Goal: Task Accomplishment & Management: Use online tool/utility

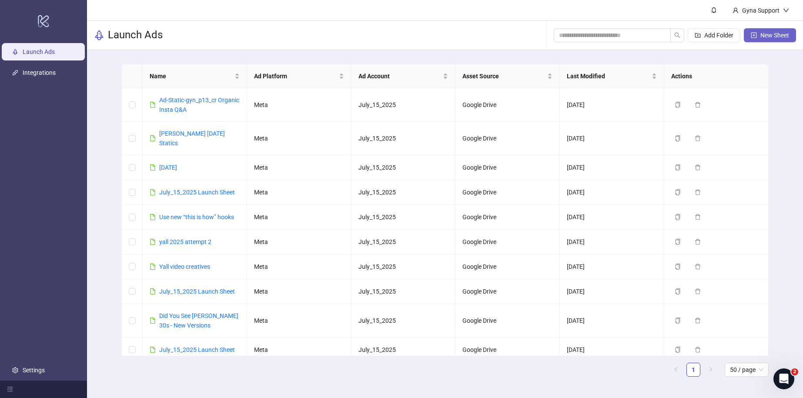
click at [753, 33] on icon "plus-square" at bounding box center [754, 35] width 6 height 6
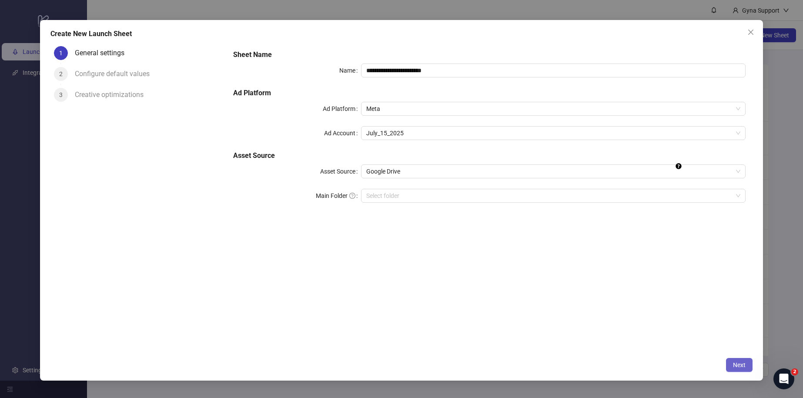
drag, startPoint x: 726, startPoint y: 363, endPoint x: 740, endPoint y: 365, distance: 14.0
click at [726, 363] on button "Next" at bounding box center [739, 365] width 27 height 14
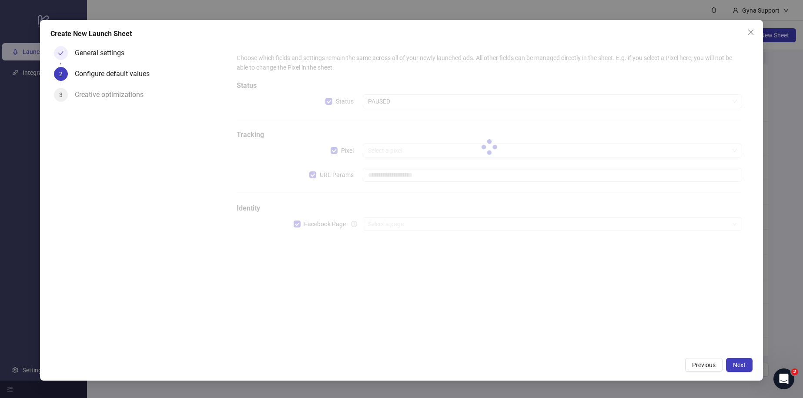
type input "**********"
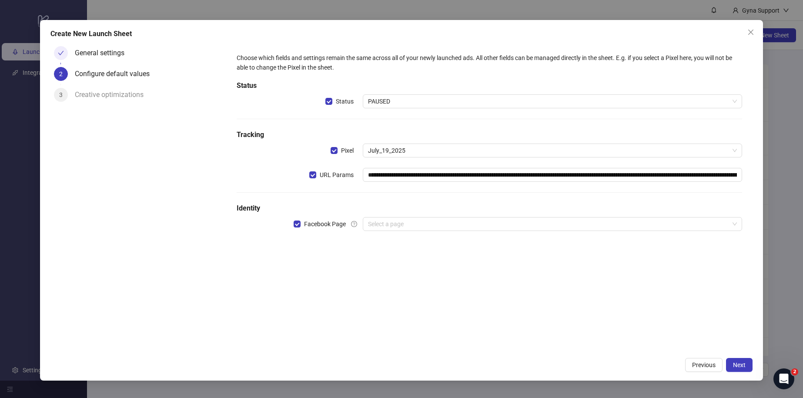
click at [100, 53] on div "General settings" at bounding box center [103, 53] width 57 height 14
click at [64, 54] on icon "check" at bounding box center [61, 53] width 6 height 6
click at [693, 366] on span "Previous" at bounding box center [703, 364] width 23 height 7
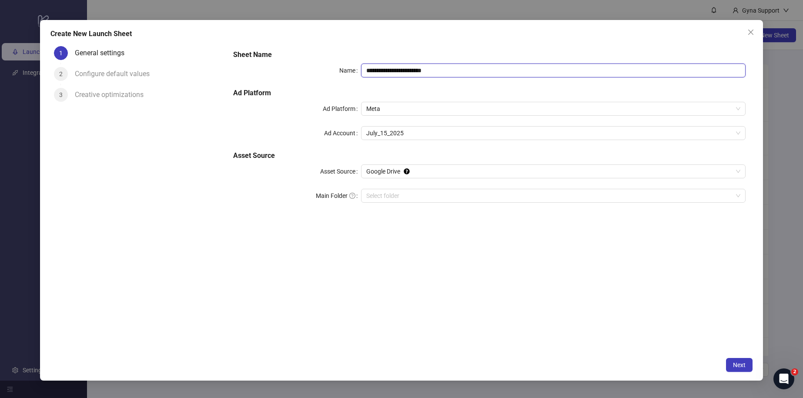
drag, startPoint x: 459, startPoint y: 70, endPoint x: 258, endPoint y: 60, distance: 201.6
click at [258, 60] on div "**********" at bounding box center [489, 131] width 519 height 171
paste input "**********"
type input "**********"
click at [375, 252] on div "**********" at bounding box center [489, 198] width 526 height 311
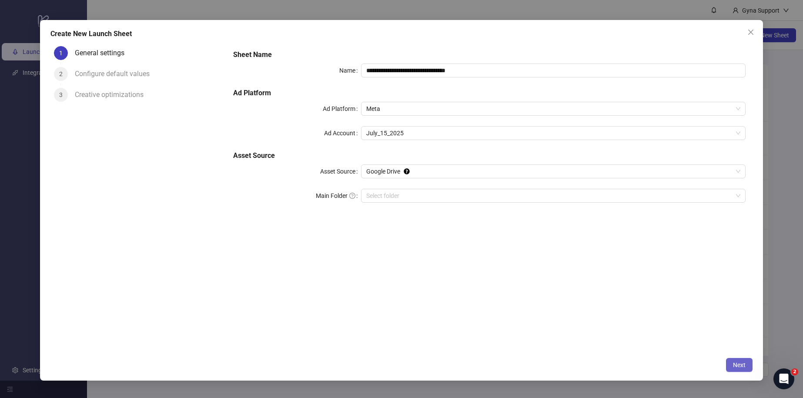
click at [736, 361] on span "Next" at bounding box center [739, 364] width 13 height 7
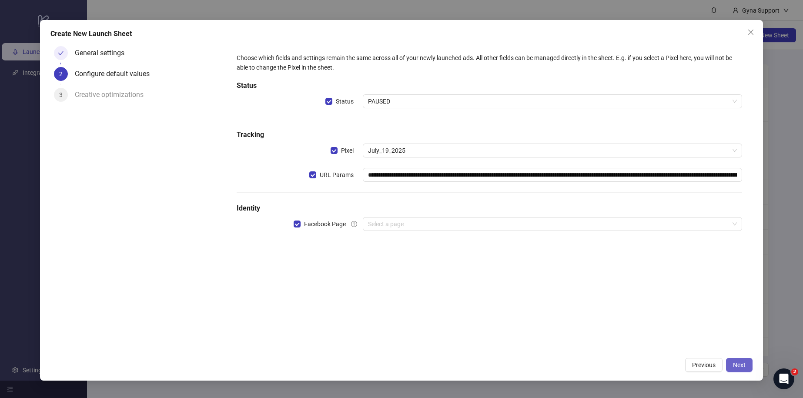
click at [744, 362] on span "Next" at bounding box center [739, 364] width 13 height 7
click at [479, 230] on input "search" at bounding box center [548, 223] width 361 height 13
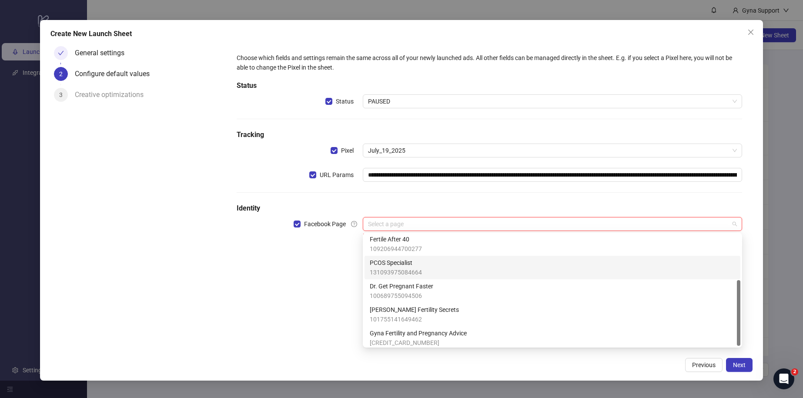
scroll to position [77, 0]
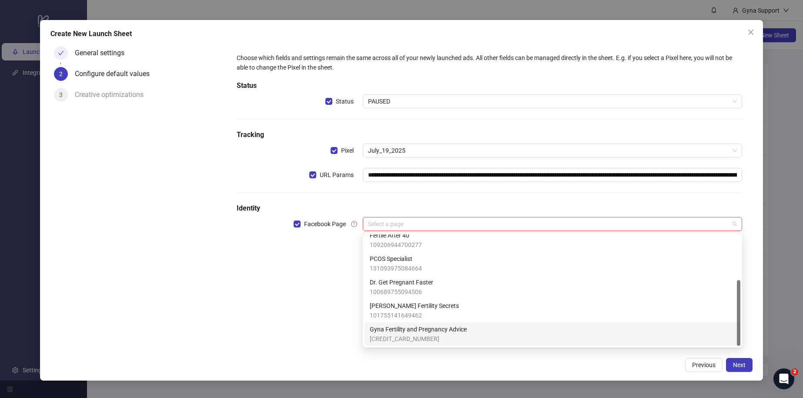
click at [438, 332] on span "Gyna Fertility and Pregnancy Advice" at bounding box center [418, 329] width 97 height 10
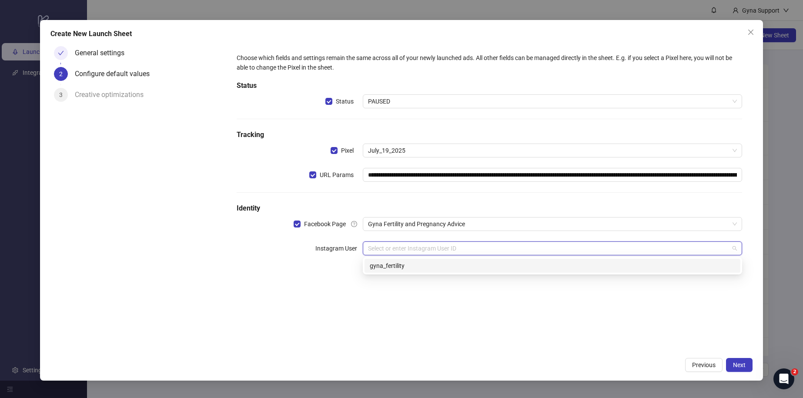
click at [411, 243] on input "search" at bounding box center [548, 248] width 361 height 13
click at [401, 266] on div "gyna_fertility" at bounding box center [552, 266] width 365 height 10
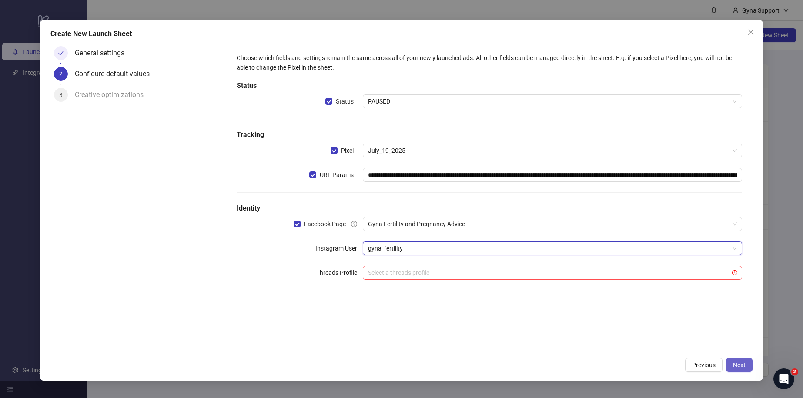
click at [742, 362] on span "Next" at bounding box center [739, 364] width 13 height 7
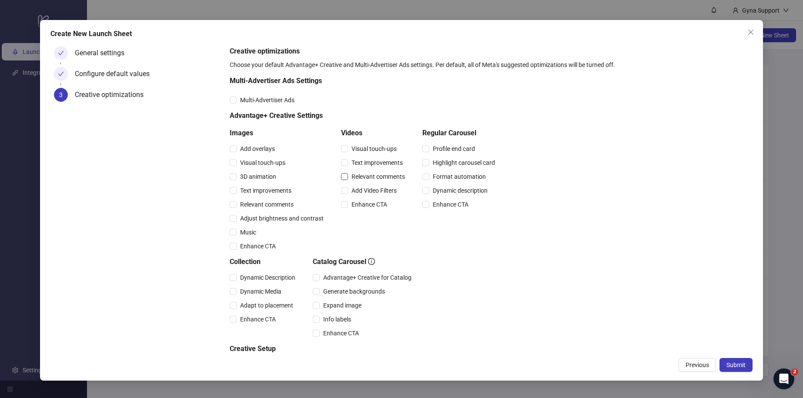
click at [348, 180] on span "Relevant comments" at bounding box center [378, 177] width 60 height 10
click at [351, 163] on span "Text improvements" at bounding box center [377, 163] width 58 height 10
click at [237, 190] on span "Text improvements" at bounding box center [266, 191] width 58 height 10
drag, startPoint x: 237, startPoint y: 202, endPoint x: 256, endPoint y: 216, distance: 23.3
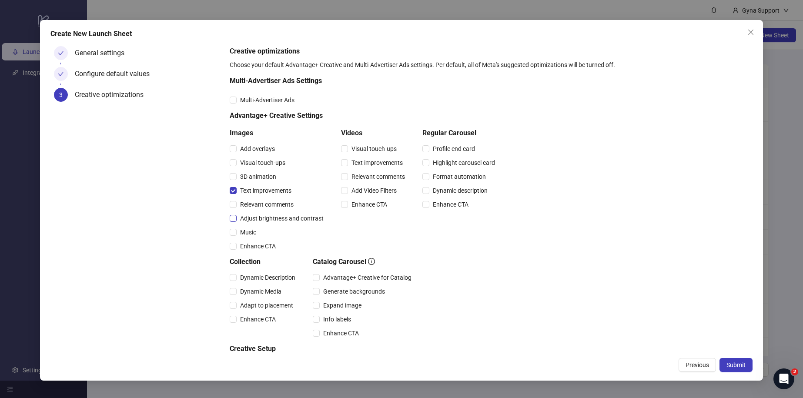
click at [237, 202] on span "Relevant comments" at bounding box center [267, 205] width 60 height 10
click at [254, 234] on span "Music" at bounding box center [248, 232] width 23 height 10
click at [744, 364] on span "Submit" at bounding box center [735, 364] width 19 height 7
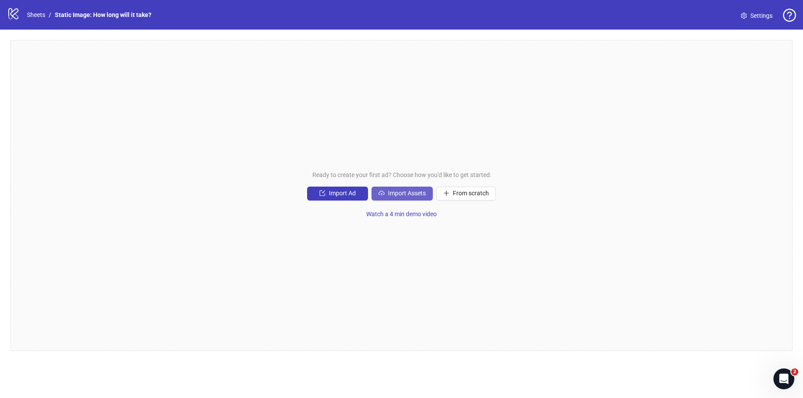
click at [382, 194] on icon "cloud-upload" at bounding box center [381, 193] width 6 height 6
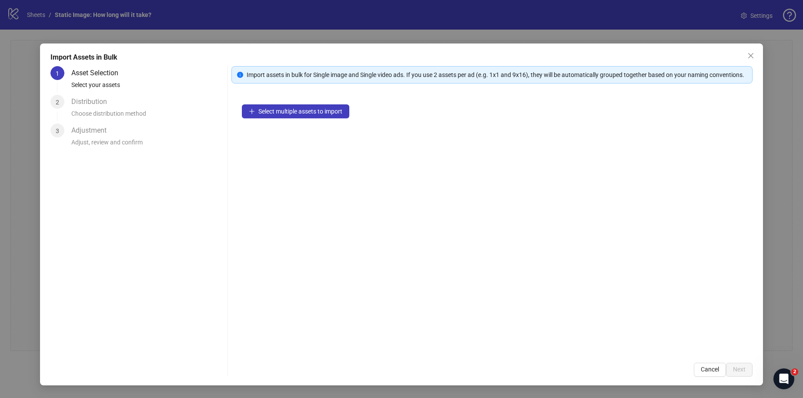
click at [274, 130] on div "Select multiple assets to import" at bounding box center [491, 223] width 521 height 258
click at [274, 115] on span "Select multiple assets to import" at bounding box center [300, 111] width 84 height 7
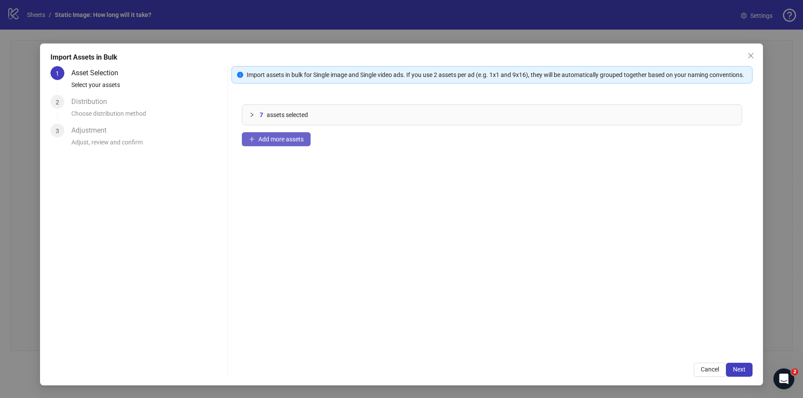
click at [261, 146] on button "Add more assets" at bounding box center [276, 139] width 69 height 14
click at [267, 146] on button "Add more assets" at bounding box center [276, 139] width 69 height 14
click at [288, 145] on button "Add more assets" at bounding box center [276, 139] width 69 height 14
click at [737, 369] on span "Next" at bounding box center [739, 369] width 13 height 7
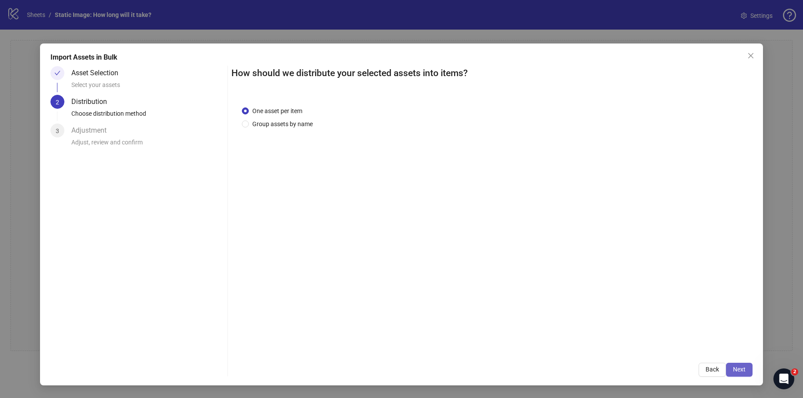
click at [740, 375] on button "Next" at bounding box center [739, 370] width 27 height 14
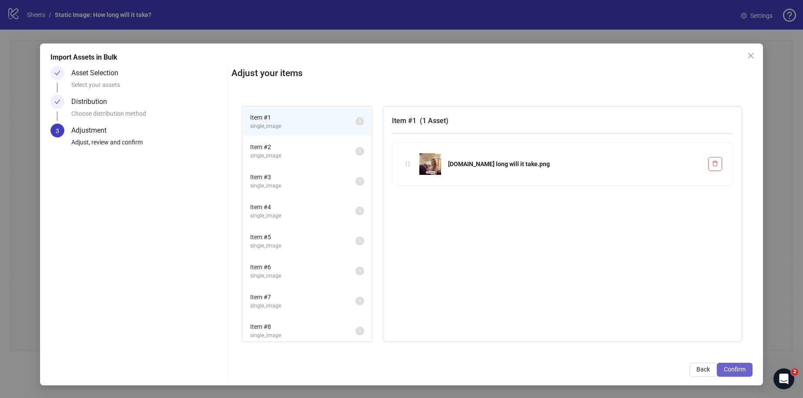
click at [741, 373] on button "Confirm" at bounding box center [735, 370] width 36 height 14
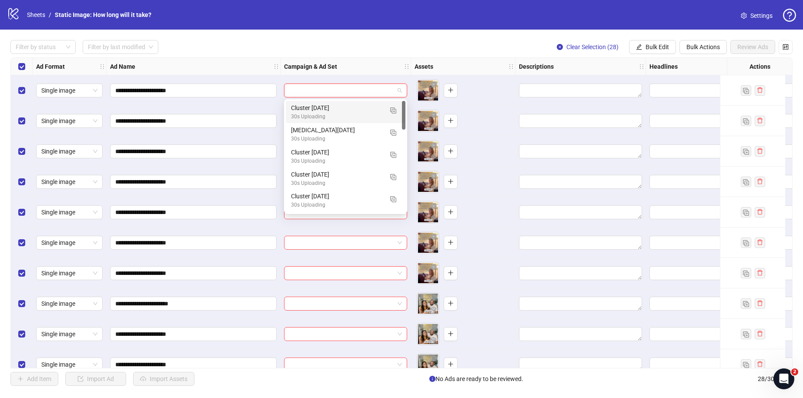
click at [365, 88] on input "search" at bounding box center [341, 90] width 105 height 13
click at [358, 110] on div "Cluster [DATE]" at bounding box center [337, 108] width 92 height 10
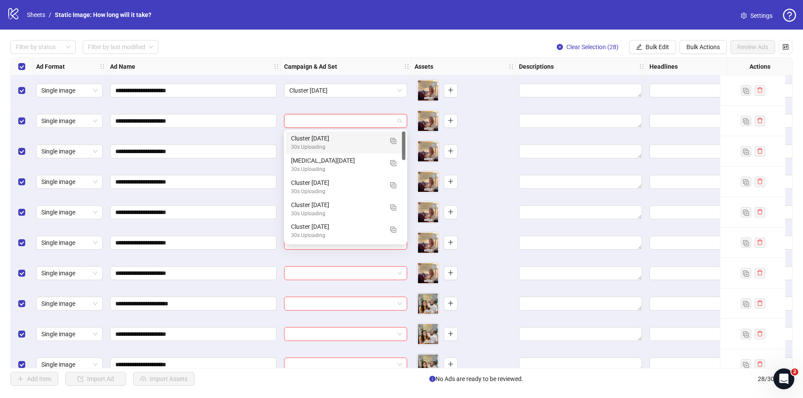
click at [358, 118] on input "search" at bounding box center [341, 120] width 105 height 13
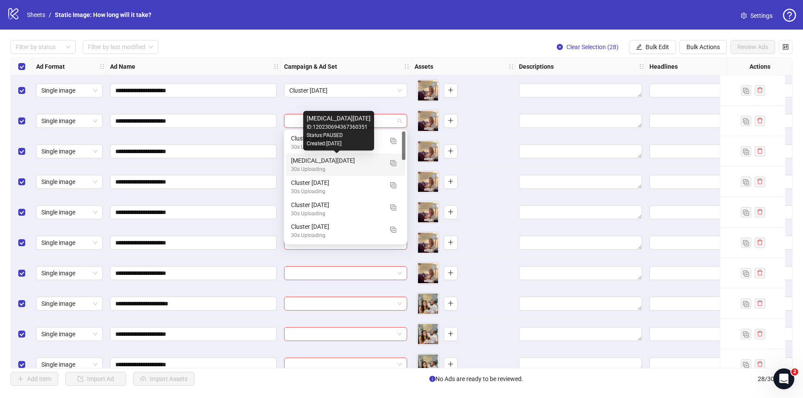
click at [334, 158] on div "[MEDICAL_DATA][DATE]" at bounding box center [337, 161] width 92 height 10
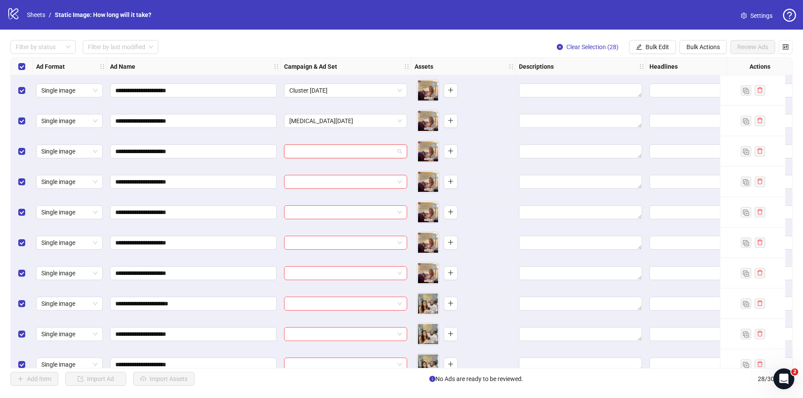
click at [335, 152] on input "search" at bounding box center [341, 151] width 105 height 13
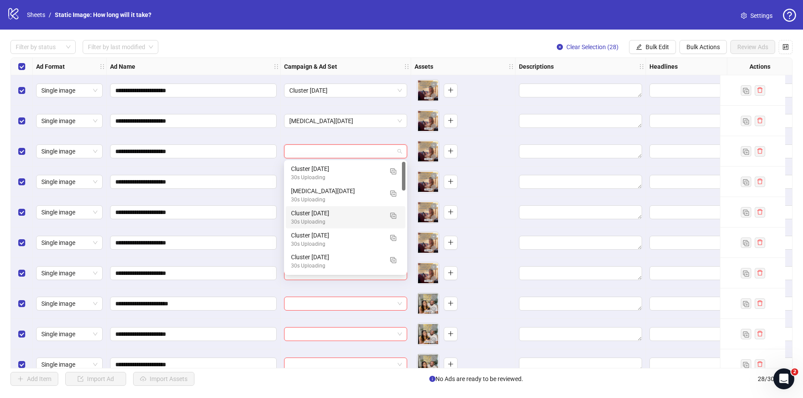
click at [341, 211] on div "Cluster [DATE]" at bounding box center [337, 213] width 92 height 10
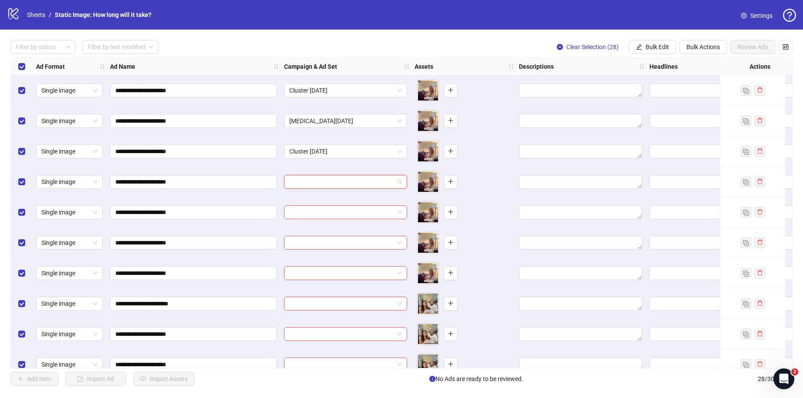
click at [340, 182] on input "search" at bounding box center [341, 181] width 105 height 13
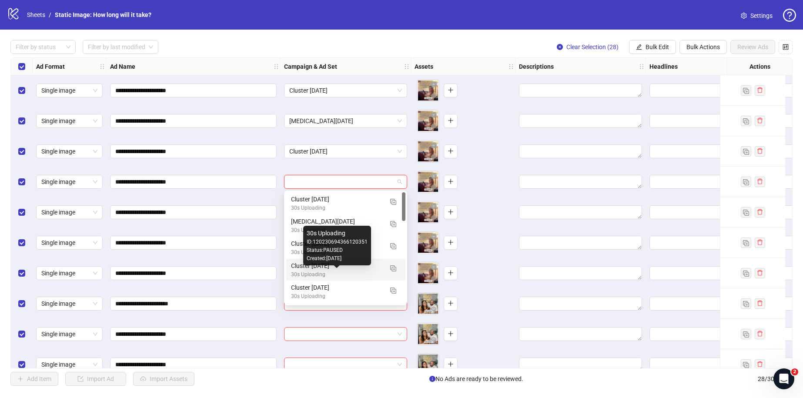
click at [342, 273] on div "30s Uploading" at bounding box center [337, 275] width 92 height 8
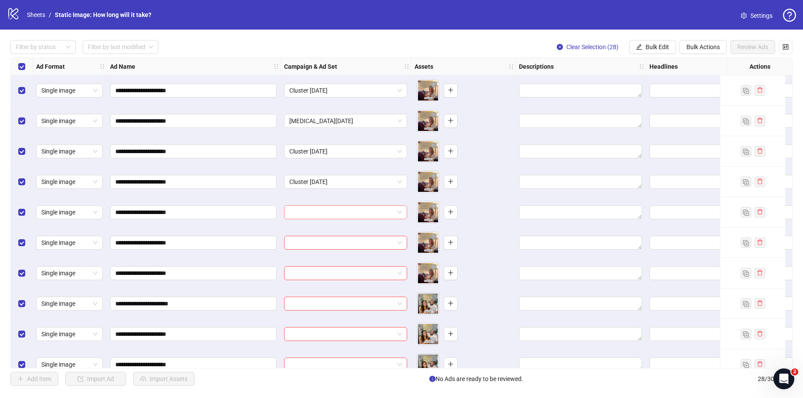
click at [342, 214] on input "search" at bounding box center [341, 212] width 105 height 13
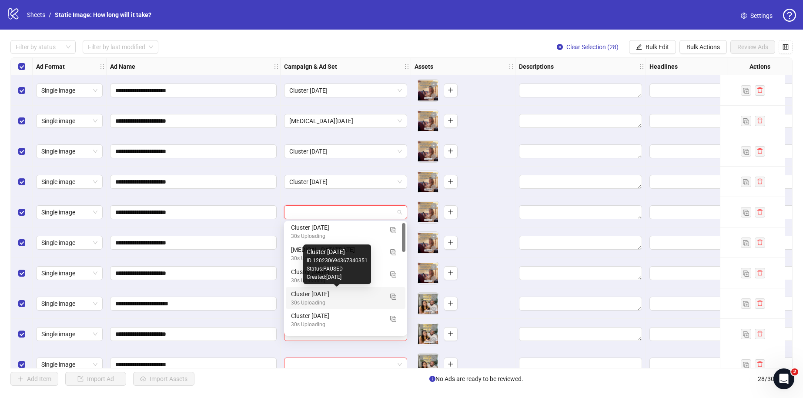
scroll to position [10, 0]
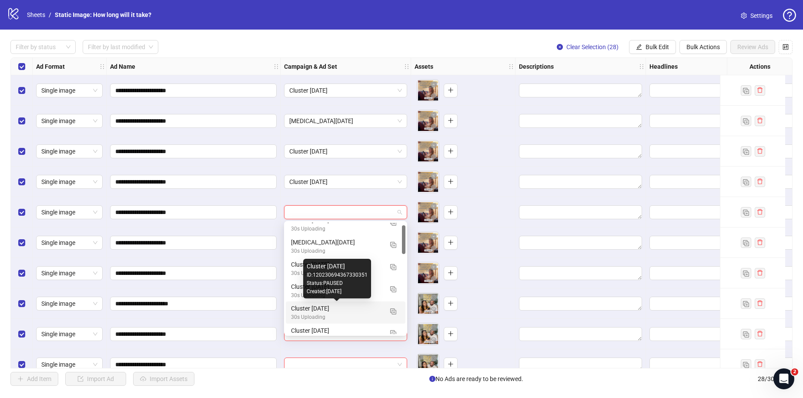
click at [342, 310] on div "Cluster [DATE]" at bounding box center [337, 309] width 92 height 10
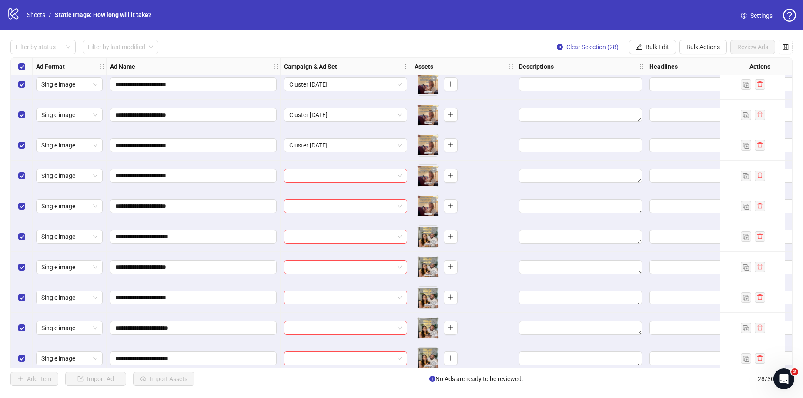
scroll to position [68, 0]
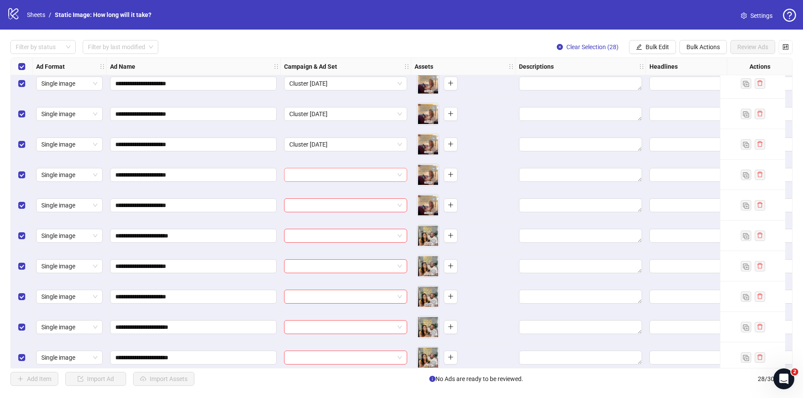
click at [330, 177] on input "search" at bounding box center [341, 174] width 105 height 13
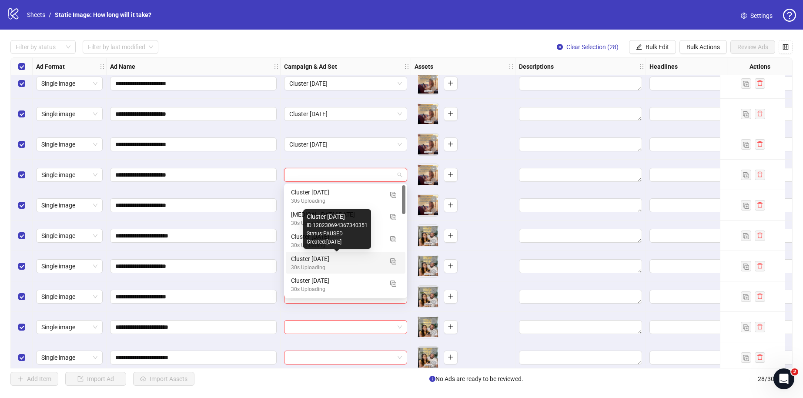
scroll to position [48, 0]
click at [301, 258] on div "Cluster [DATE]" at bounding box center [337, 255] width 92 height 10
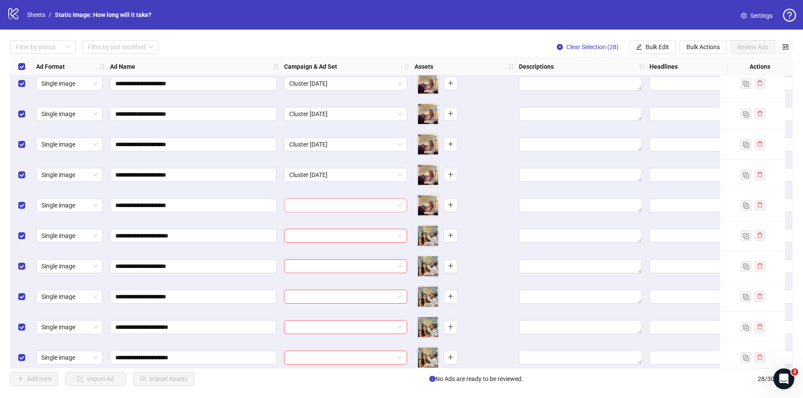
click at [330, 201] on input "search" at bounding box center [341, 205] width 105 height 13
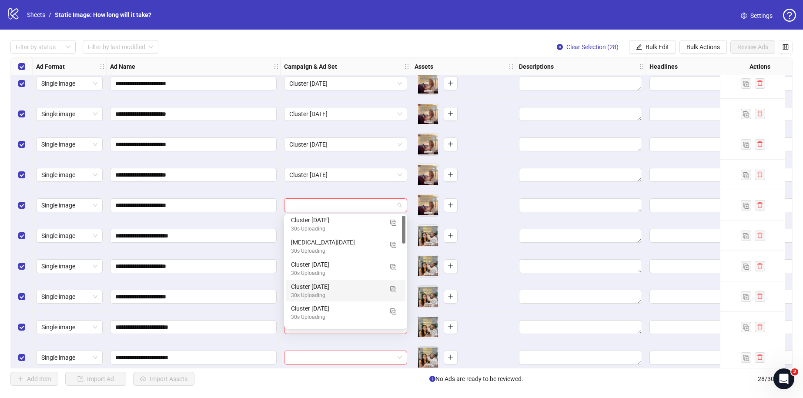
scroll to position [0, 0]
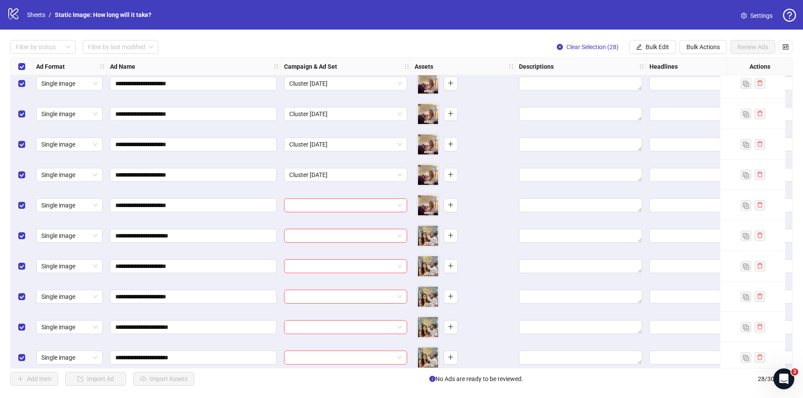
click at [278, 188] on div "**********" at bounding box center [194, 175] width 174 height 30
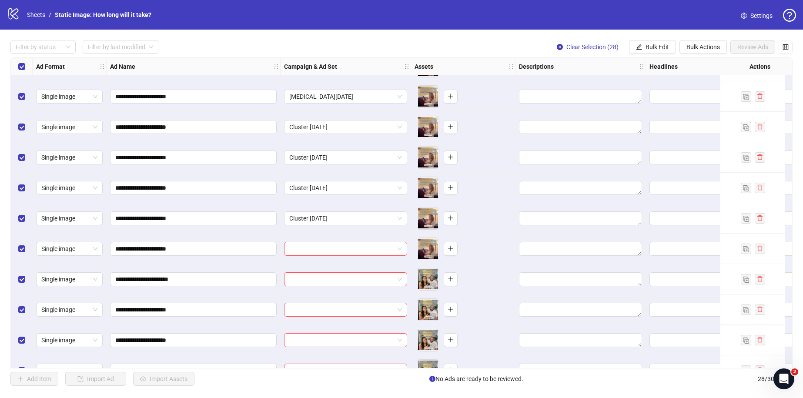
scroll to position [32, 0]
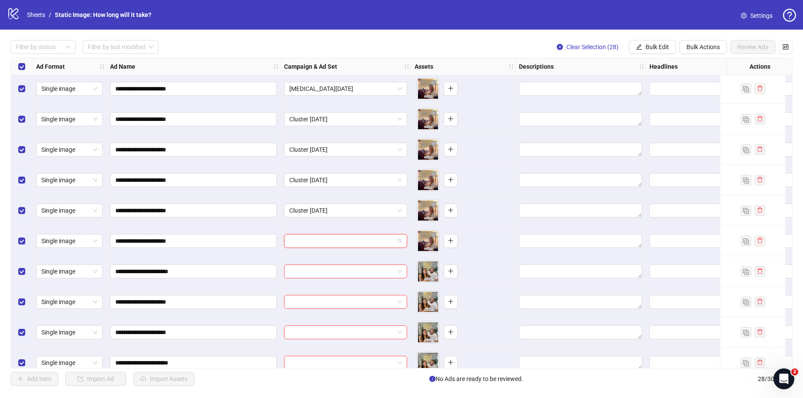
click at [313, 240] on input "search" at bounding box center [341, 240] width 105 height 13
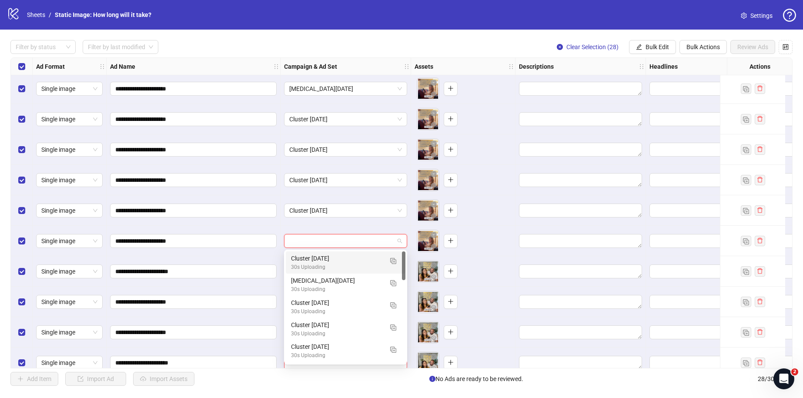
type input "*"
click at [318, 258] on div "Cluster [DATE]" at bounding box center [337, 259] width 92 height 10
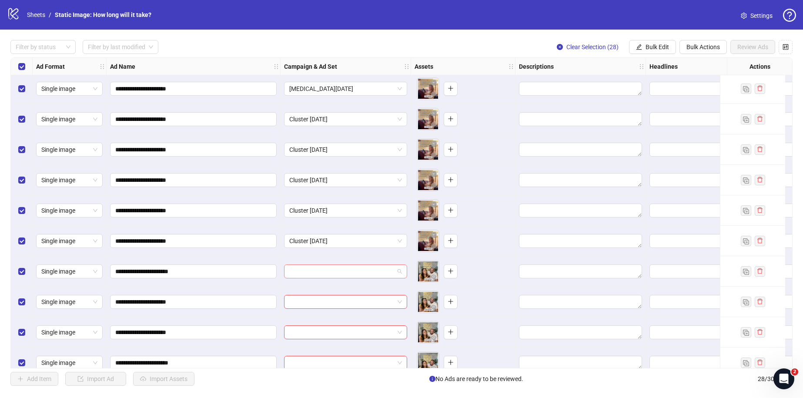
click at [313, 270] on input "search" at bounding box center [341, 271] width 105 height 13
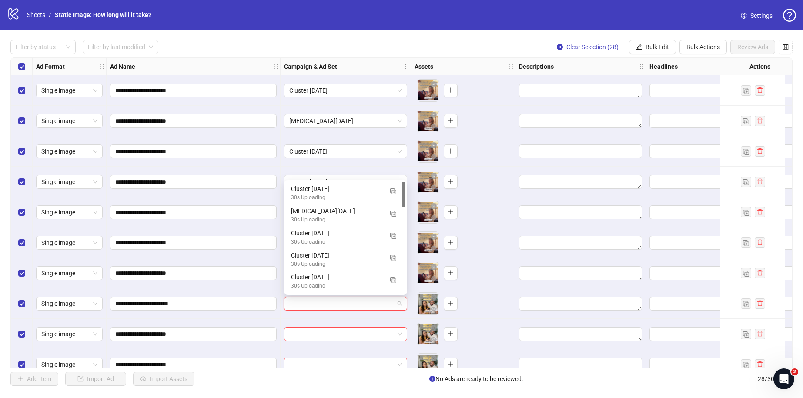
scroll to position [0, 0]
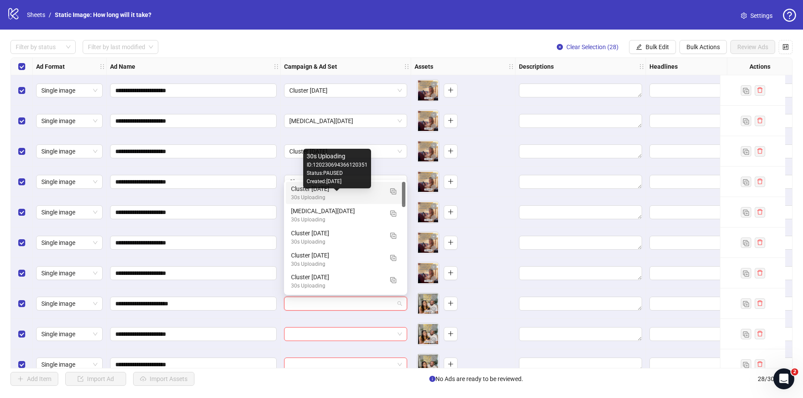
click at [327, 196] on div "30s Uploading" at bounding box center [337, 198] width 92 height 8
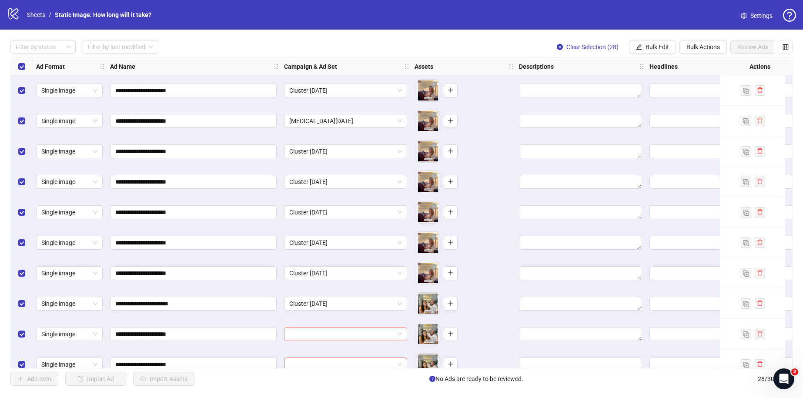
click at [320, 335] on input "search" at bounding box center [341, 334] width 105 height 13
click at [334, 244] on div "Created: [DATE]" at bounding box center [337, 247] width 61 height 8
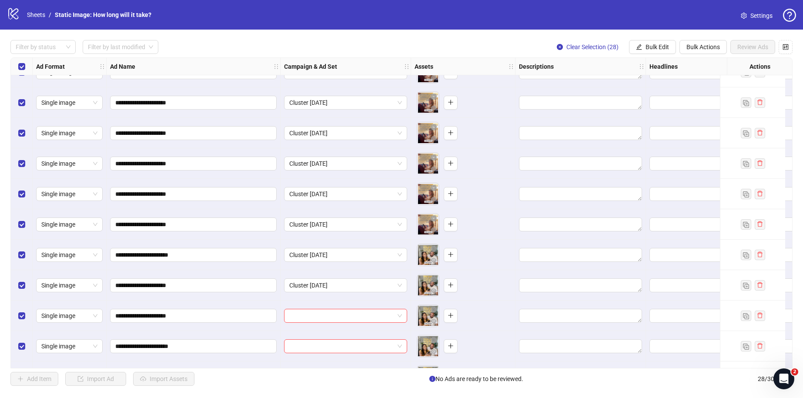
scroll to position [50, 0]
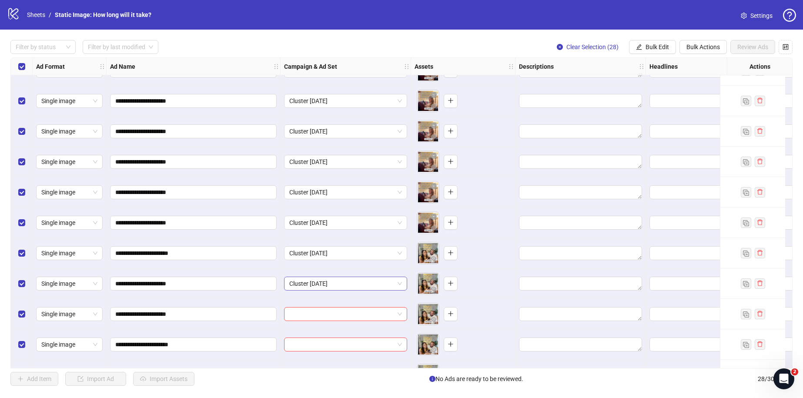
click at [320, 280] on span "Cluster [DATE]" at bounding box center [345, 283] width 113 height 13
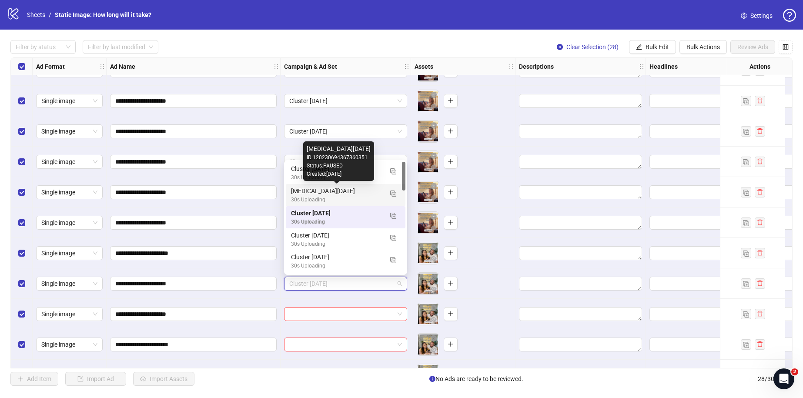
click at [312, 191] on div "[MEDICAL_DATA][DATE]" at bounding box center [337, 191] width 92 height 10
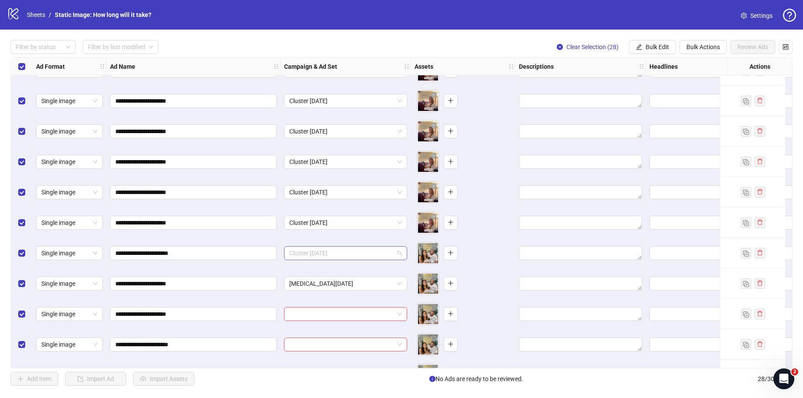
click at [331, 256] on span "Cluster [DATE]" at bounding box center [345, 253] width 113 height 13
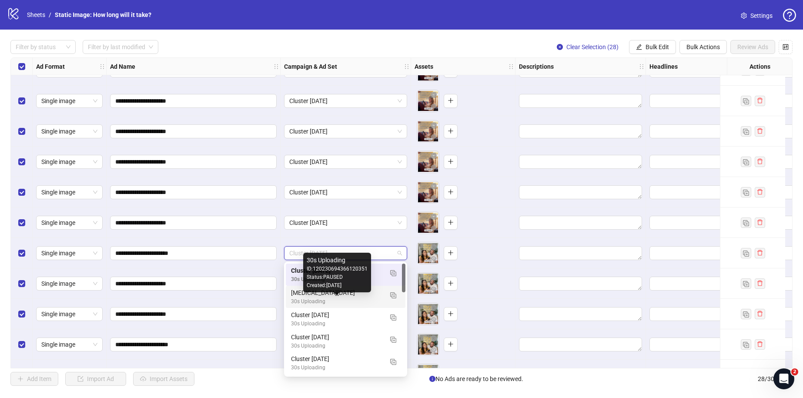
click at [314, 301] on div "30s Uploading" at bounding box center [337, 302] width 92 height 8
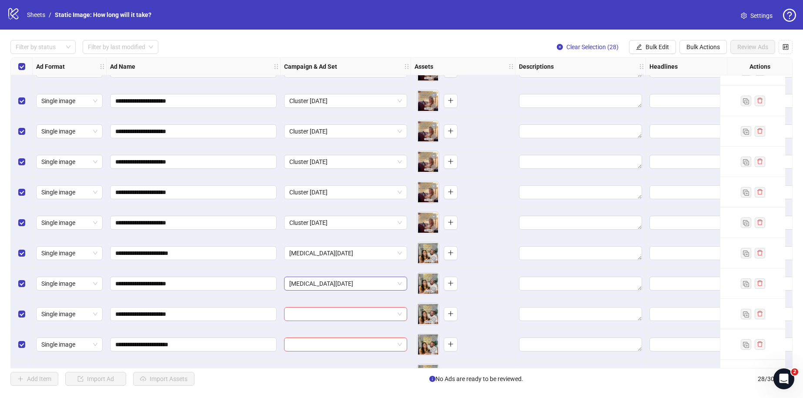
click at [321, 283] on span "[MEDICAL_DATA][DATE]" at bounding box center [345, 283] width 113 height 13
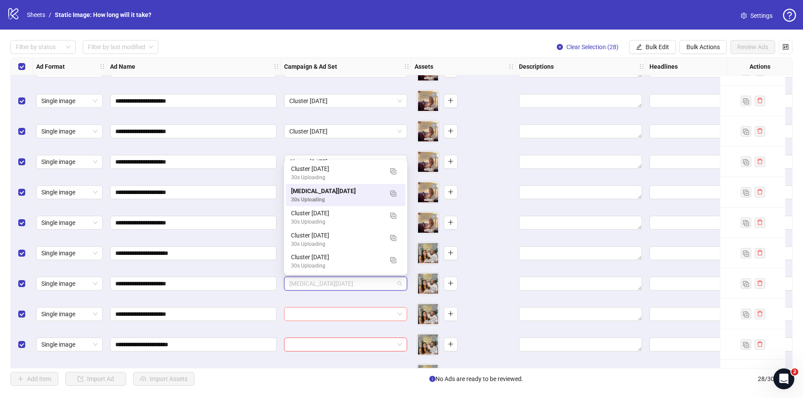
click at [317, 312] on input "search" at bounding box center [341, 314] width 105 height 13
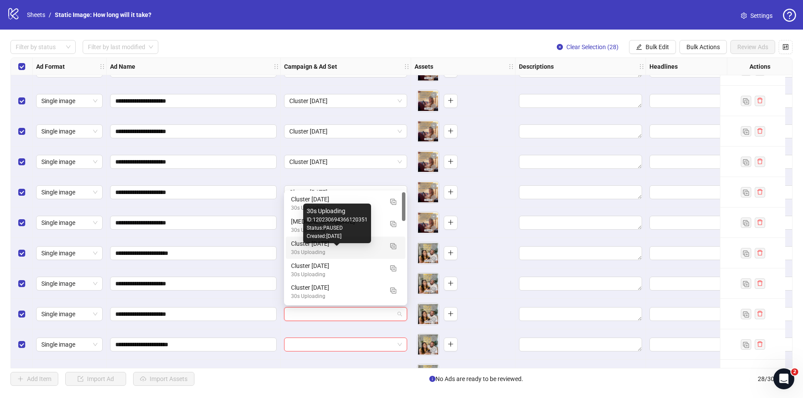
click at [314, 249] on div "30s Uploading" at bounding box center [337, 252] width 92 height 8
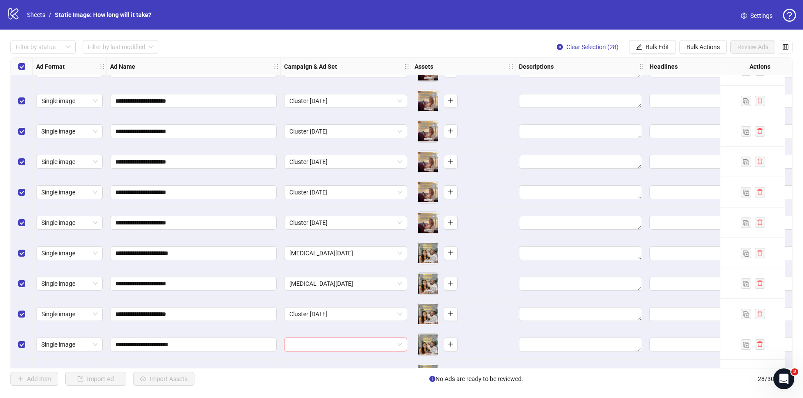
click at [331, 345] on input "search" at bounding box center [341, 344] width 105 height 13
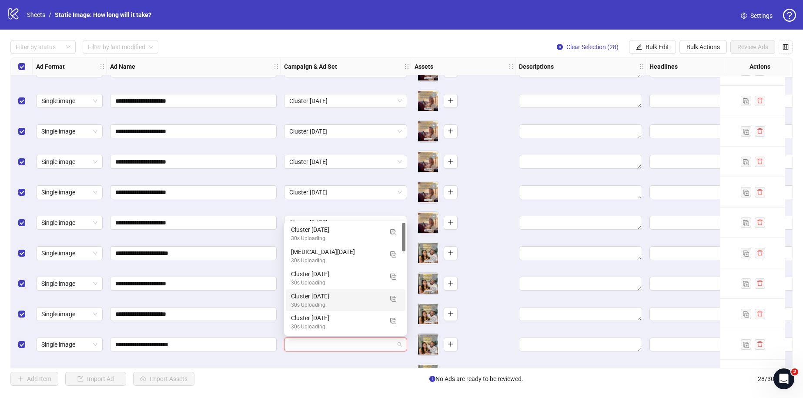
click at [326, 300] on div "Cluster [DATE]" at bounding box center [337, 296] width 92 height 10
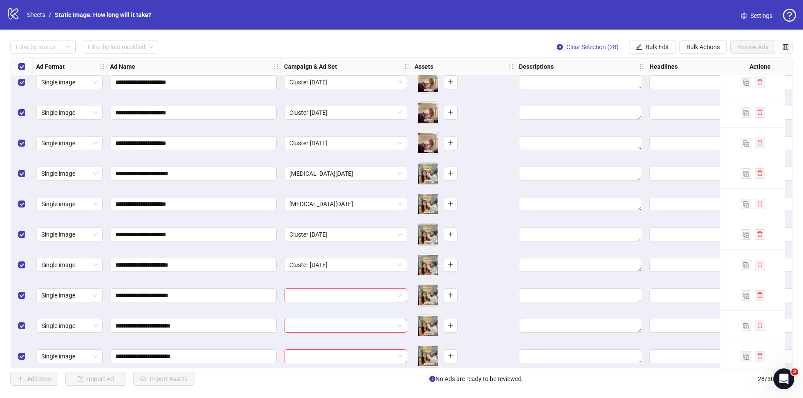
scroll to position [143, 0]
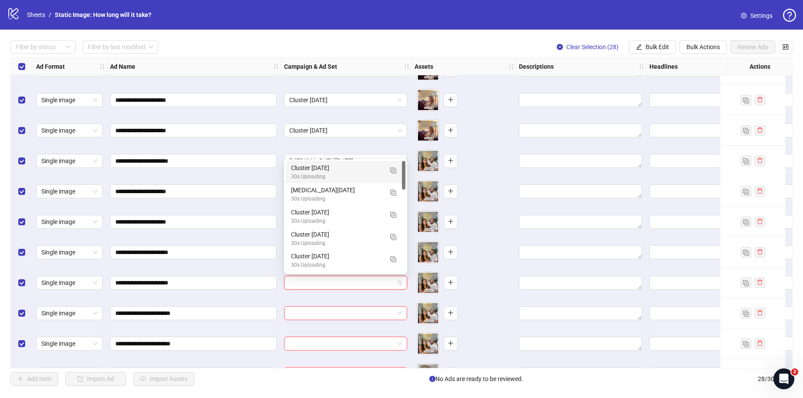
click at [321, 278] on input "search" at bounding box center [341, 282] width 105 height 13
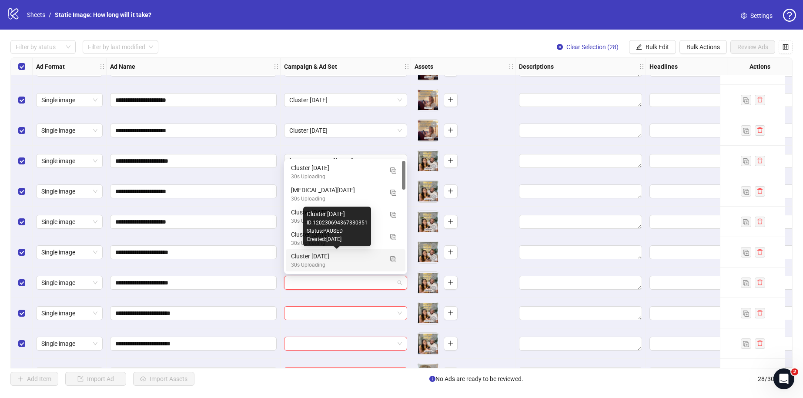
click at [321, 261] on div "Cluster [DATE]" at bounding box center [337, 256] width 92 height 10
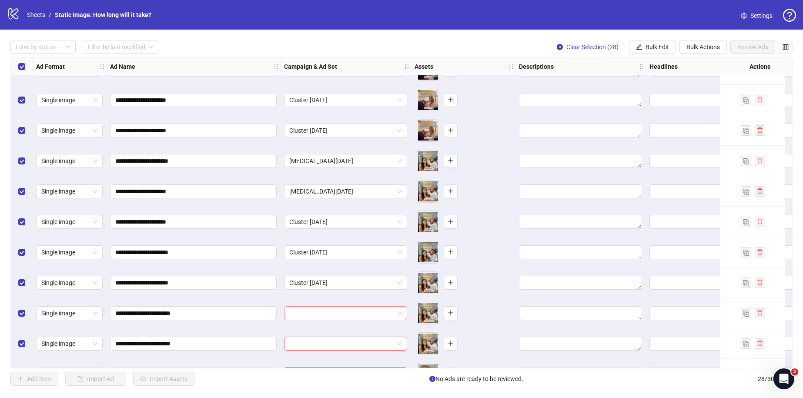
click at [333, 317] on input "search" at bounding box center [341, 313] width 105 height 13
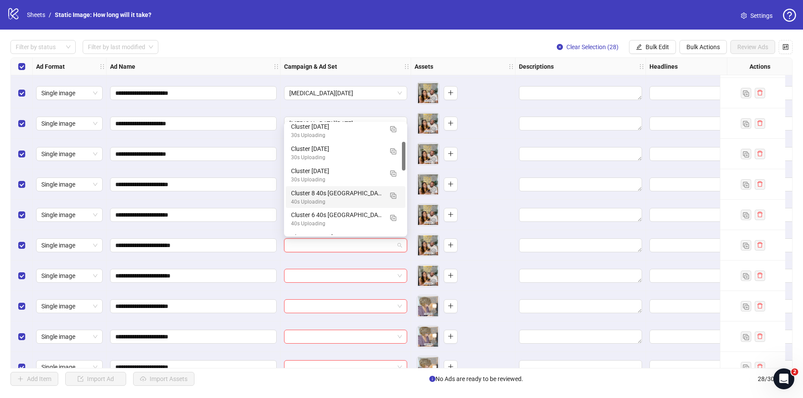
scroll to position [71, 0]
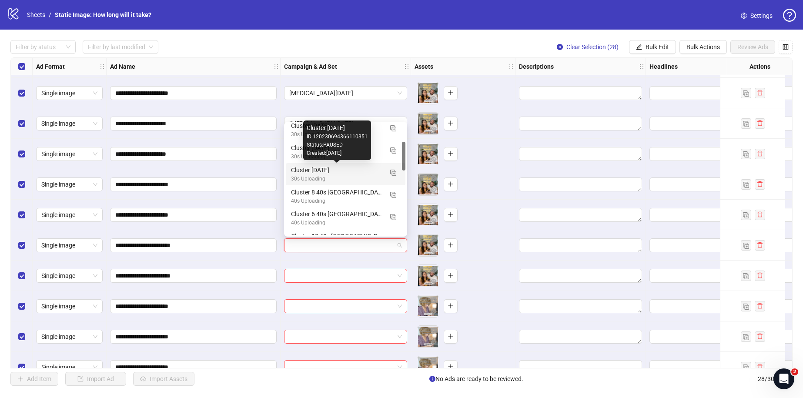
click at [329, 173] on div "Cluster [DATE]" at bounding box center [337, 170] width 92 height 10
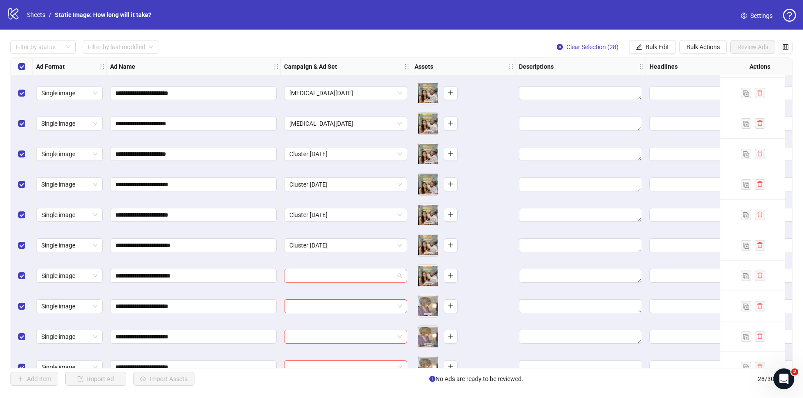
click at [313, 273] on input "search" at bounding box center [341, 275] width 105 height 13
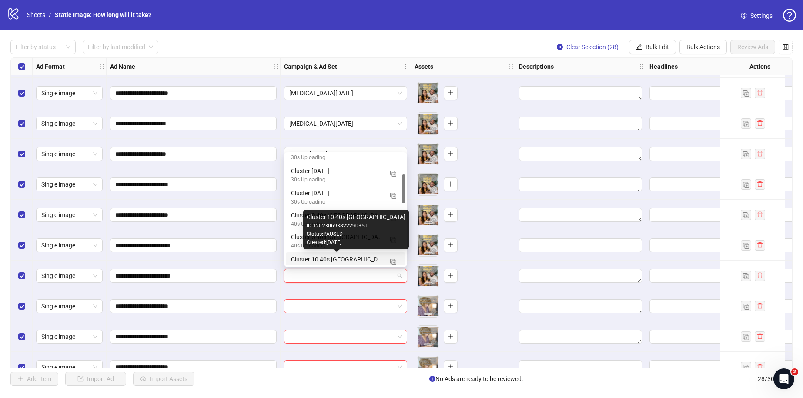
scroll to position [77, 0]
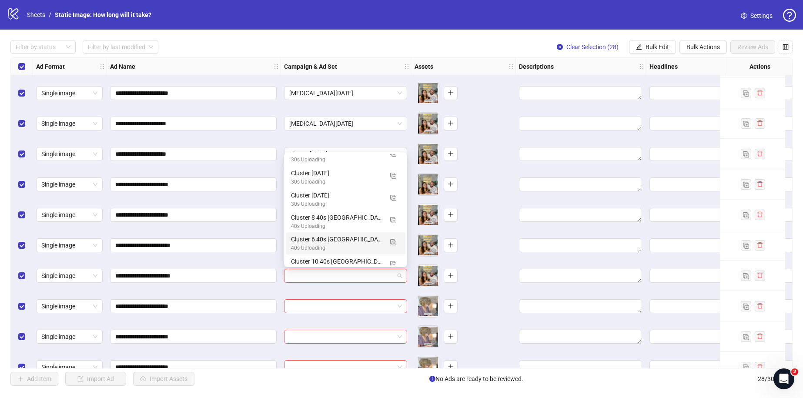
click at [262, 380] on div "Add Item Import Ad Import Assets No Ads are ready to be reviewed. 28 / 300 items" at bounding box center [401, 379] width 782 height 14
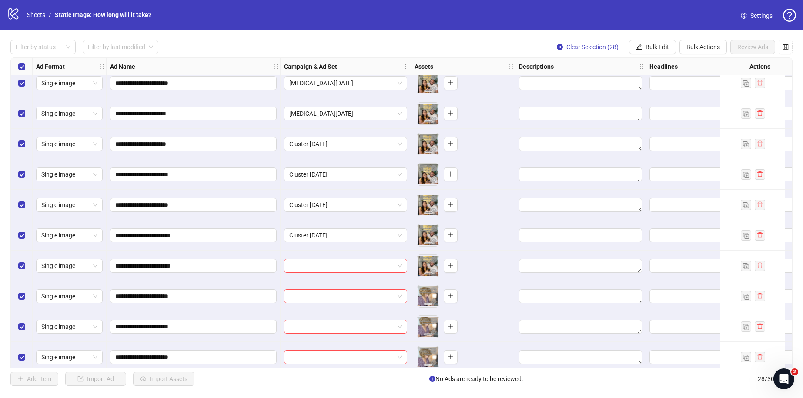
scroll to position [222, 0]
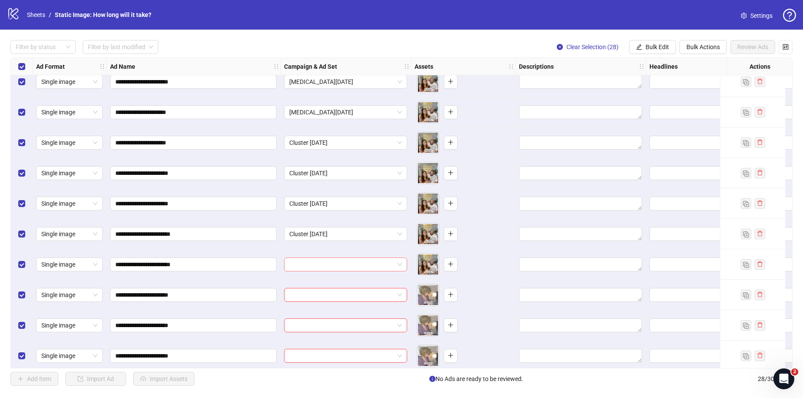
click at [319, 267] on div "**********" at bounding box center [401, 212] width 782 height 311
click at [314, 265] on input "search" at bounding box center [341, 264] width 105 height 13
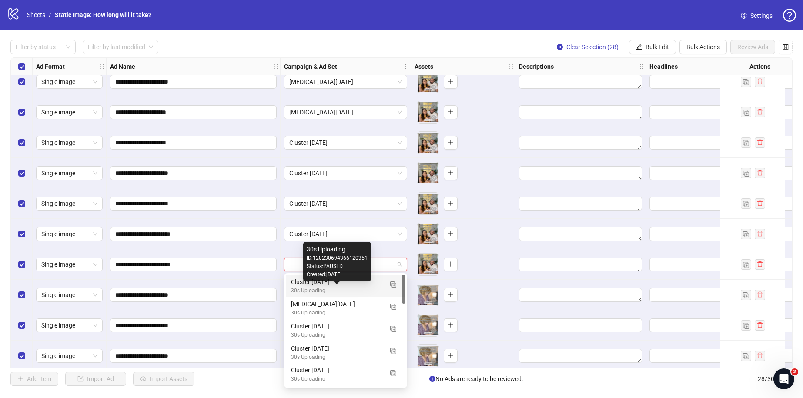
click at [317, 287] on div "30s Uploading" at bounding box center [337, 291] width 92 height 8
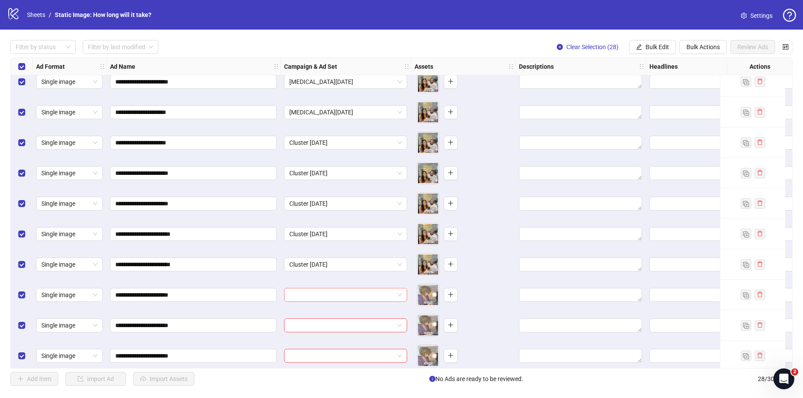
click at [308, 297] on input "search" at bounding box center [341, 294] width 105 height 13
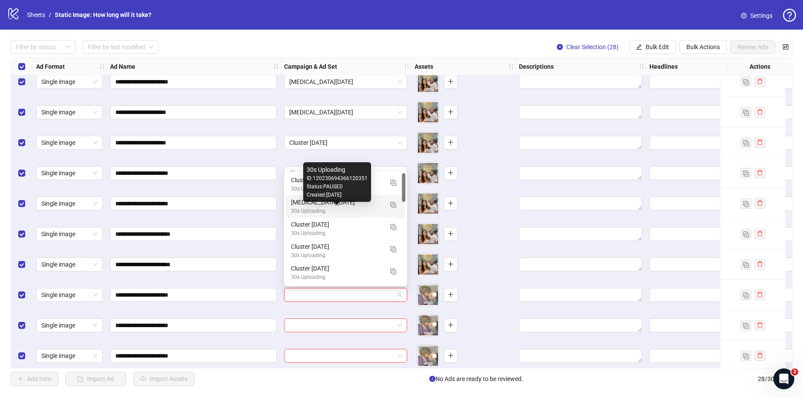
click at [322, 207] on div "30s Uploading" at bounding box center [337, 211] width 92 height 8
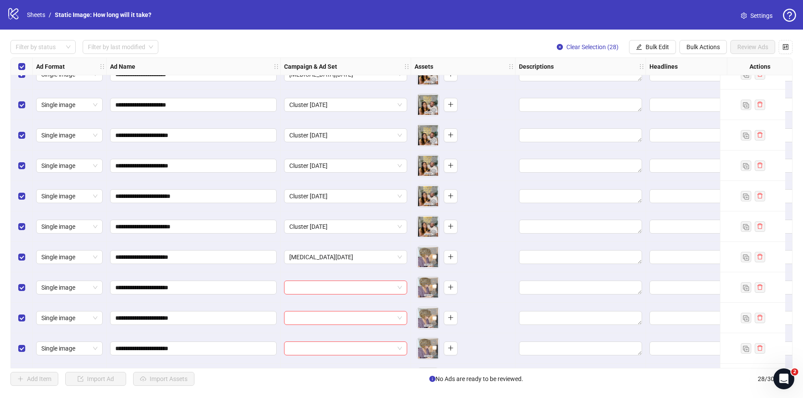
scroll to position [264, 0]
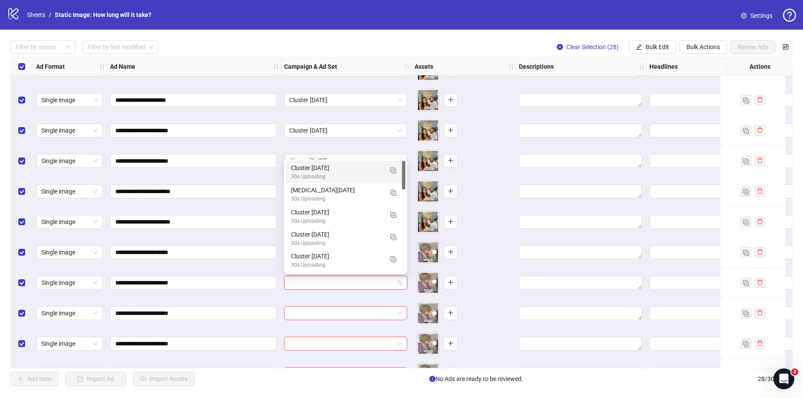
click at [326, 281] on input "search" at bounding box center [341, 282] width 105 height 13
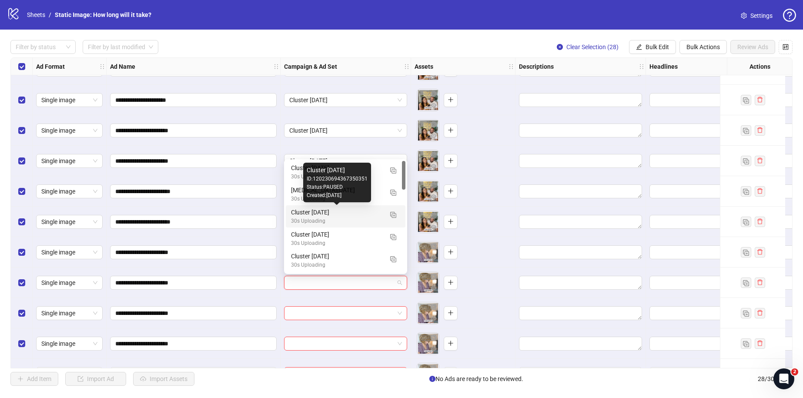
click at [323, 216] on div "Cluster [DATE]" at bounding box center [337, 212] width 92 height 10
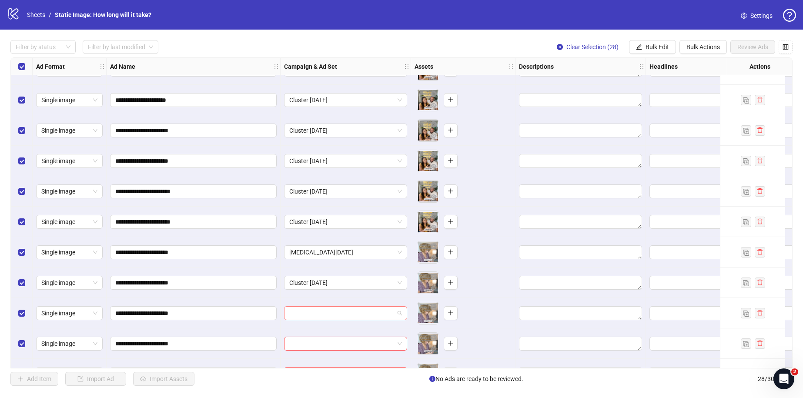
click at [315, 316] on input "search" at bounding box center [341, 313] width 105 height 13
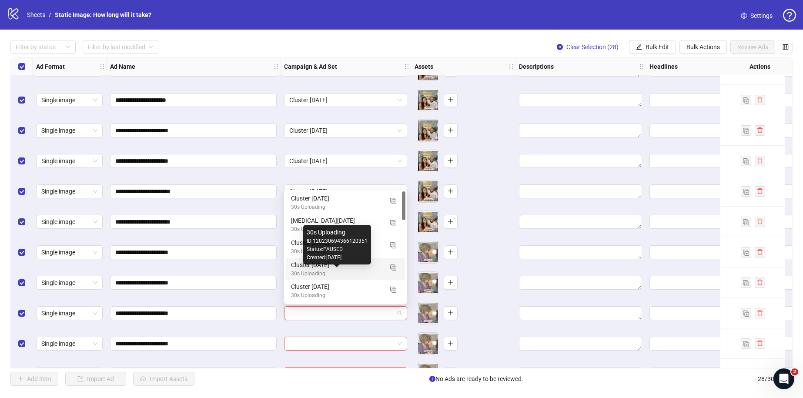
click at [306, 272] on div "30s Uploading" at bounding box center [337, 274] width 92 height 8
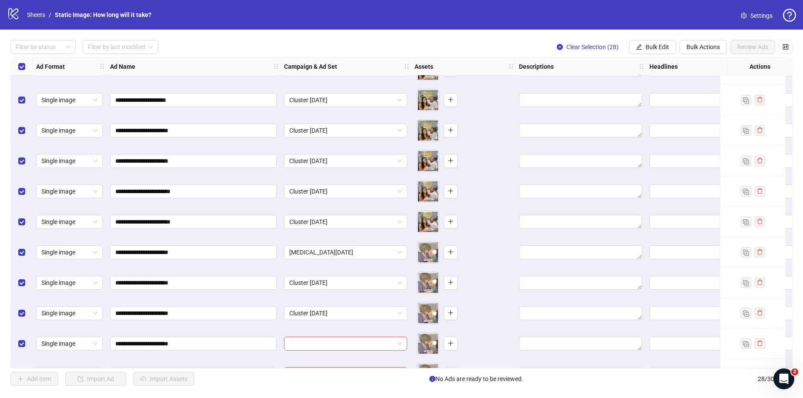
scroll to position [316, 0]
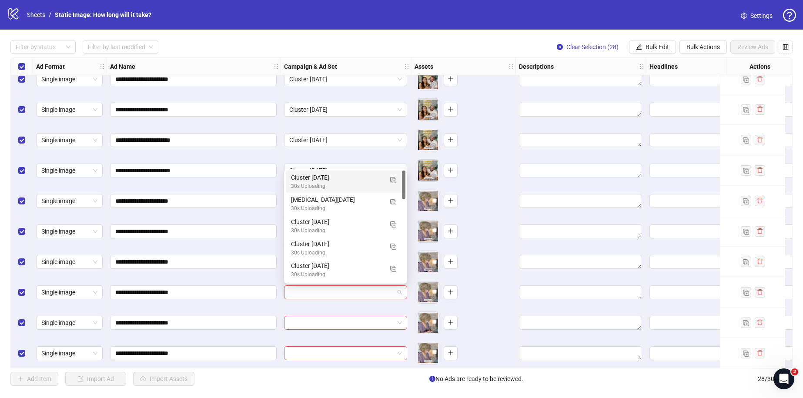
click at [307, 289] on input "search" at bounding box center [341, 292] width 105 height 13
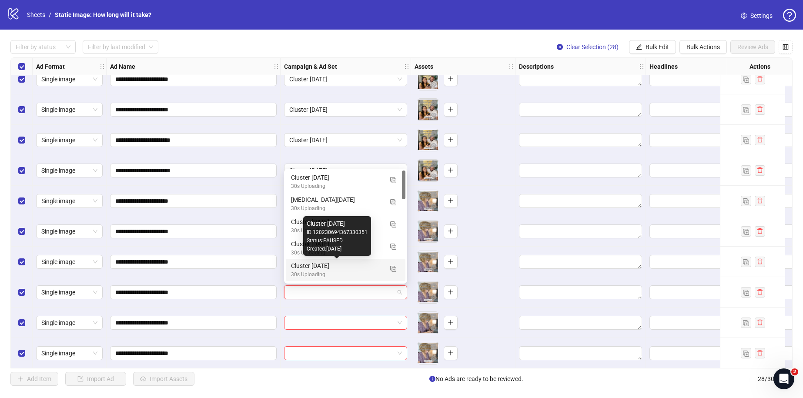
click at [316, 267] on div "Cluster [DATE]" at bounding box center [337, 266] width 92 height 10
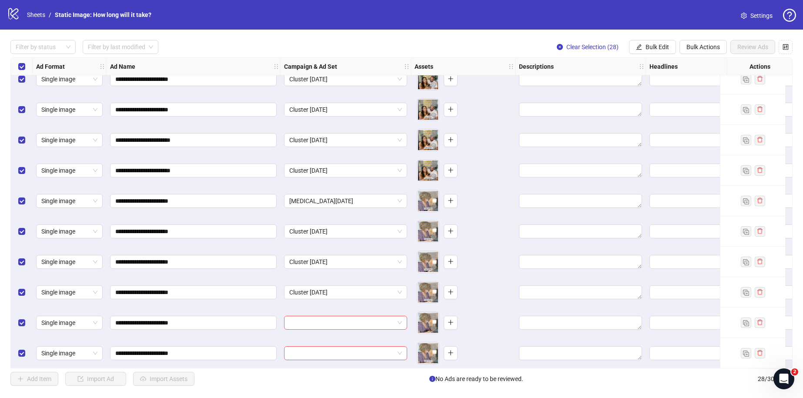
scroll to position [361, 0]
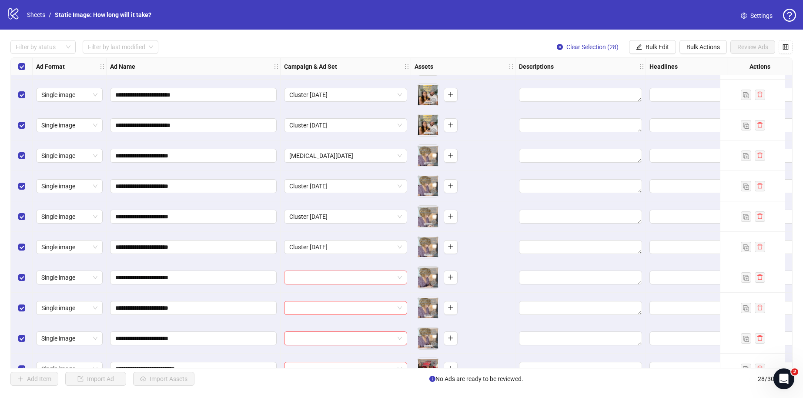
click at [308, 278] on input "search" at bounding box center [341, 277] width 105 height 13
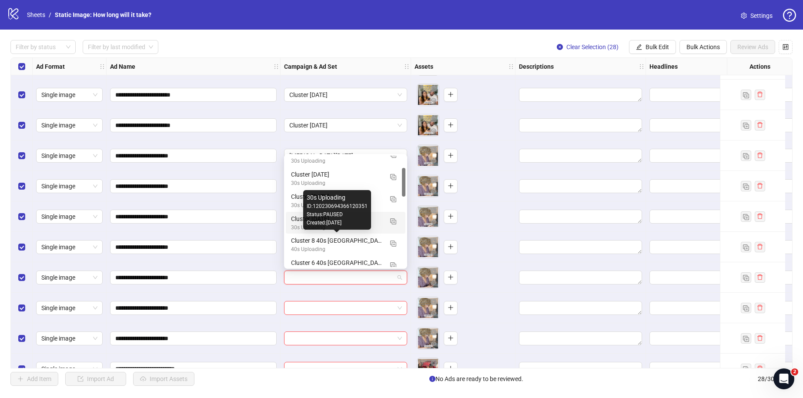
scroll to position [57, 0]
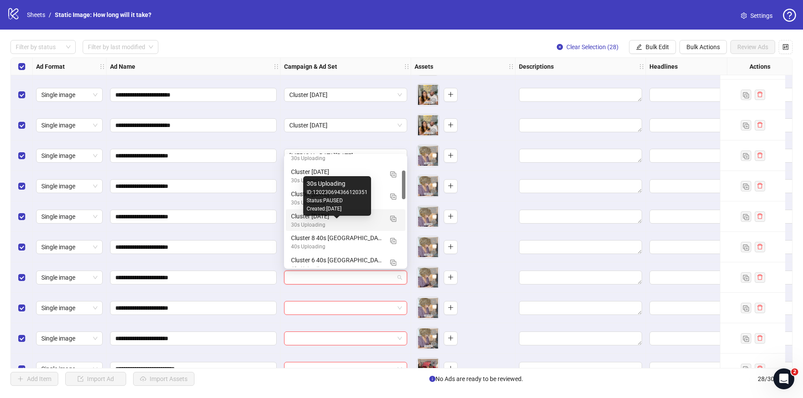
click at [299, 222] on div "30s Uploading" at bounding box center [337, 225] width 92 height 8
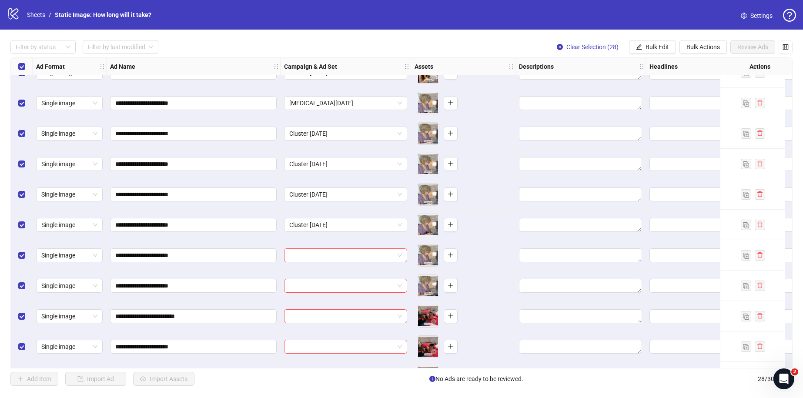
scroll to position [416, 0]
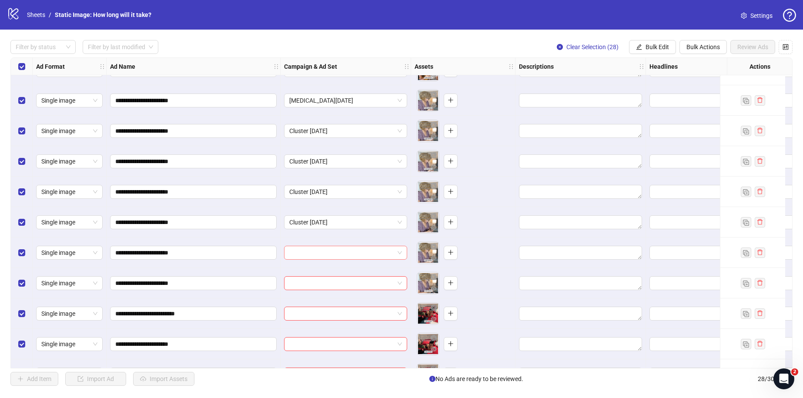
click at [312, 255] on input "search" at bounding box center [341, 252] width 105 height 13
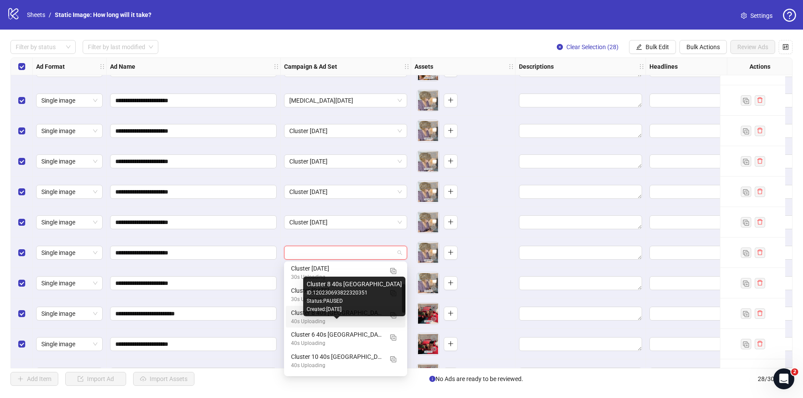
scroll to position [92, 0]
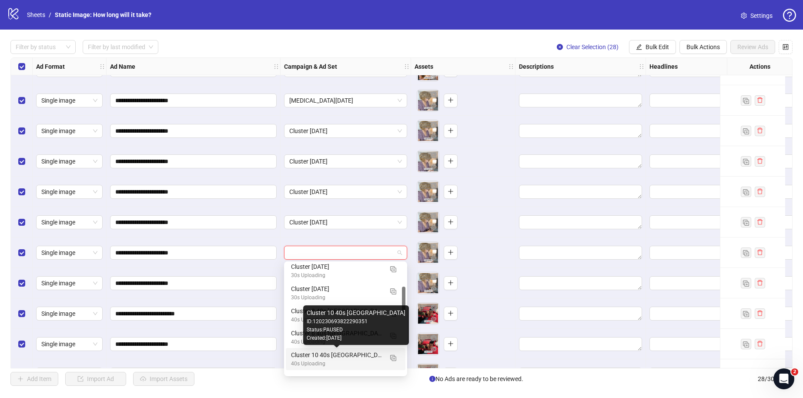
click at [330, 355] on div "Cluster 10 40s [GEOGRAPHIC_DATA]" at bounding box center [337, 355] width 92 height 10
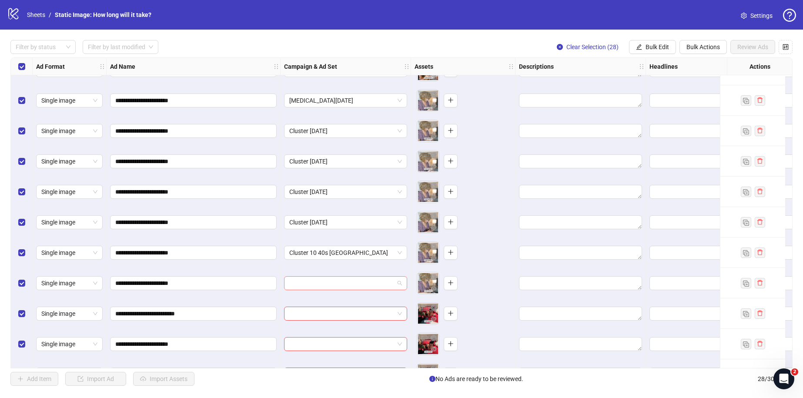
click at [314, 288] on input "search" at bounding box center [341, 283] width 105 height 13
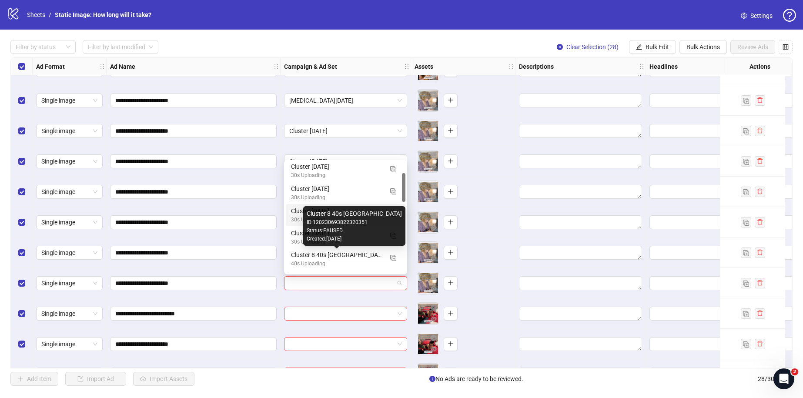
scroll to position [46, 0]
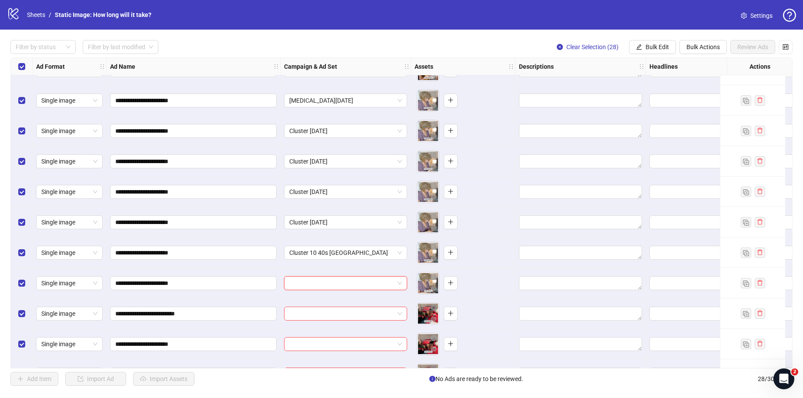
click at [329, 364] on div at bounding box center [346, 374] width 130 height 30
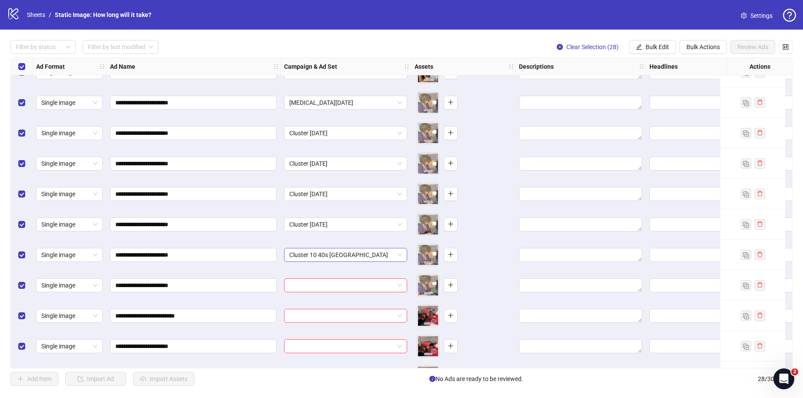
click at [323, 254] on div "**********" at bounding box center [401, 212] width 782 height 311
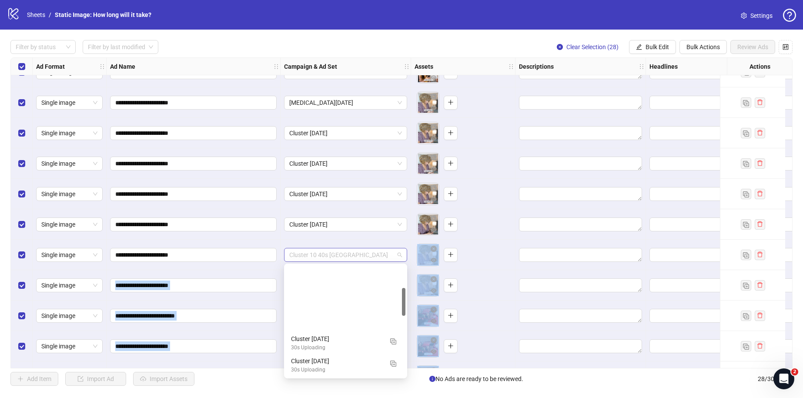
click at [321, 254] on span "Cluster 10 40s [GEOGRAPHIC_DATA]" at bounding box center [345, 254] width 113 height 13
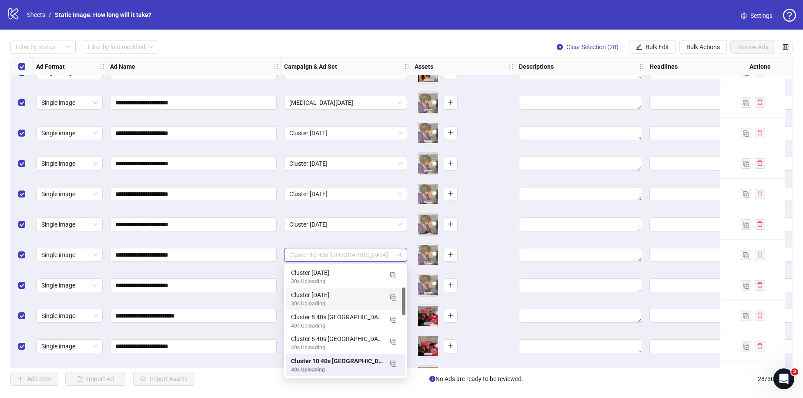
scroll to position [0, 0]
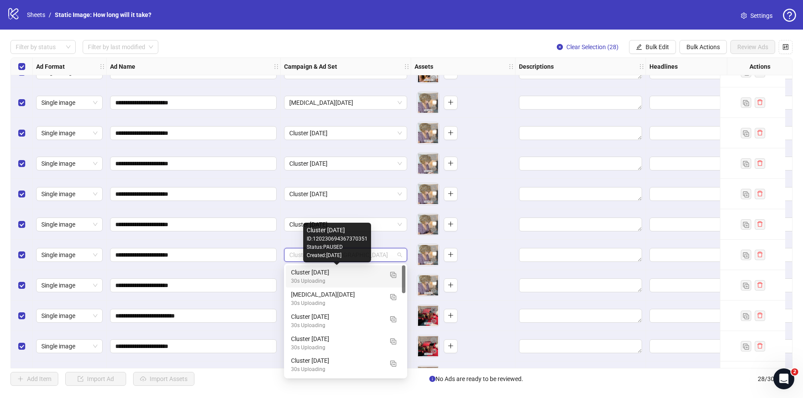
click at [295, 275] on div "Cluster [DATE]" at bounding box center [337, 273] width 92 height 10
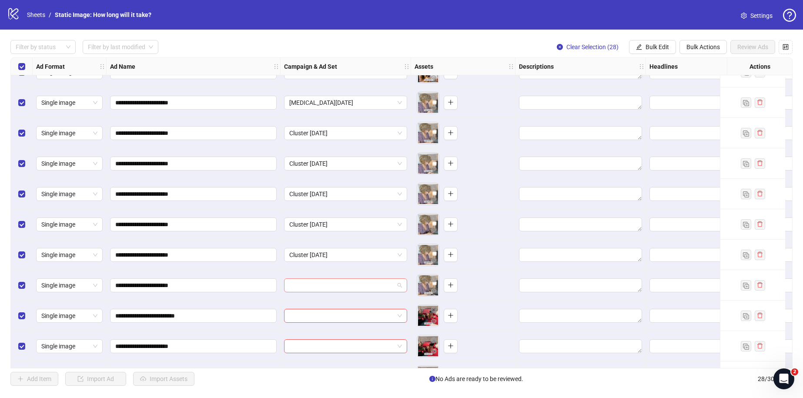
click at [308, 291] on input "search" at bounding box center [341, 285] width 105 height 13
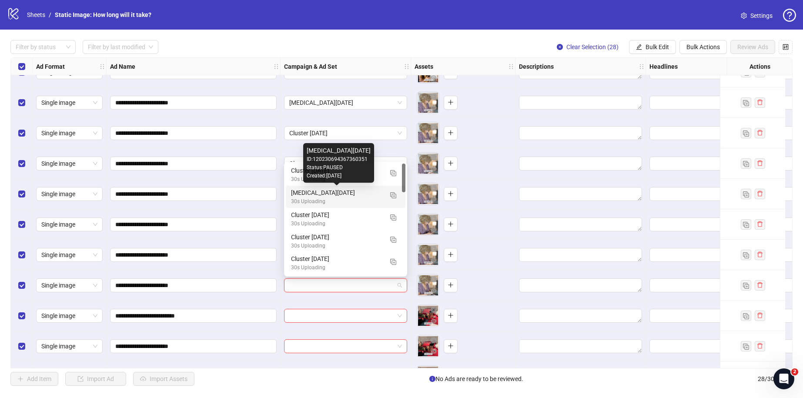
drag, startPoint x: 307, startPoint y: 194, endPoint x: 312, endPoint y: 224, distance: 30.5
click at [307, 194] on div "[MEDICAL_DATA][DATE]" at bounding box center [337, 193] width 92 height 10
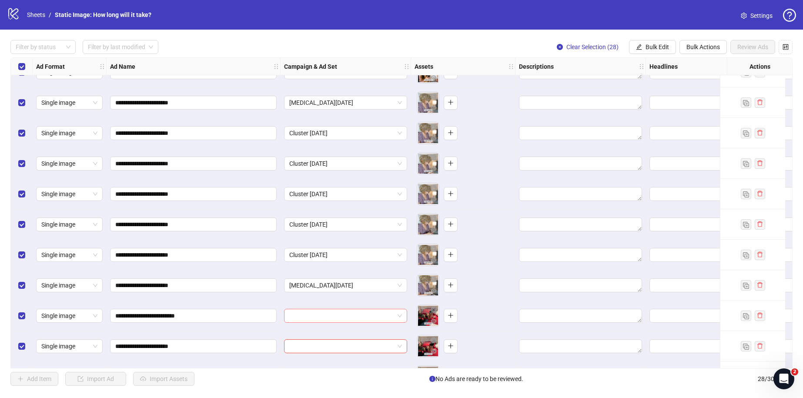
drag, startPoint x: 308, startPoint y: 318, endPoint x: 305, endPoint y: 315, distance: 4.6
click at [308, 318] on input "search" at bounding box center [341, 315] width 105 height 13
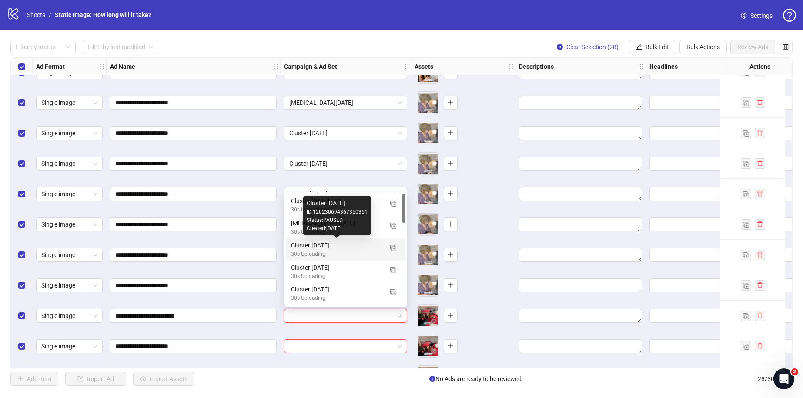
click at [322, 250] on div "30s Uploading" at bounding box center [337, 254] width 92 height 8
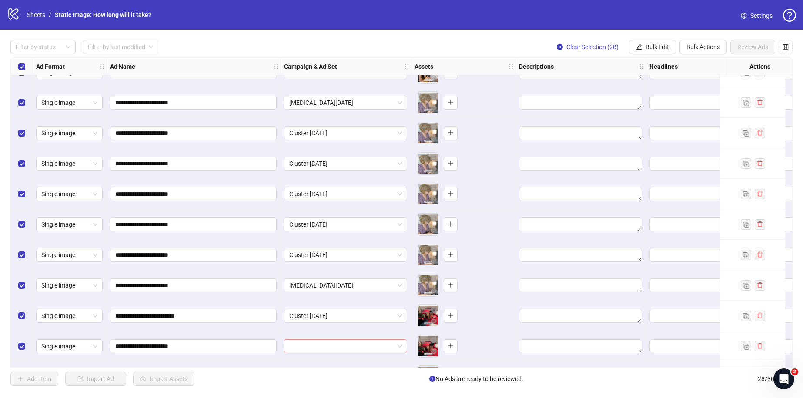
click at [314, 345] on input "search" at bounding box center [341, 346] width 105 height 13
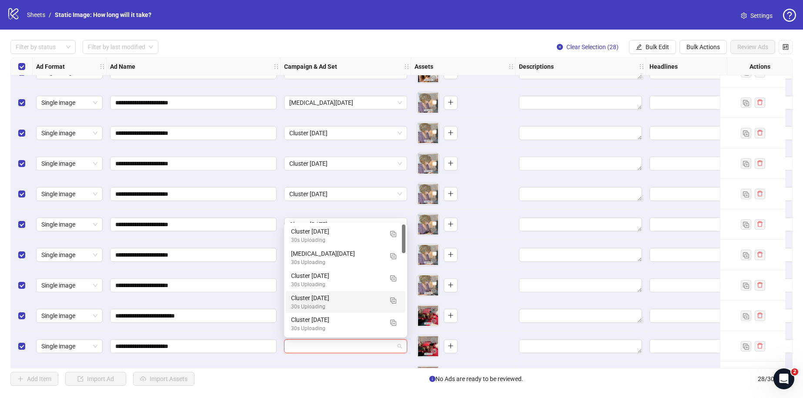
click at [323, 306] on div "30s Uploading" at bounding box center [337, 307] width 92 height 8
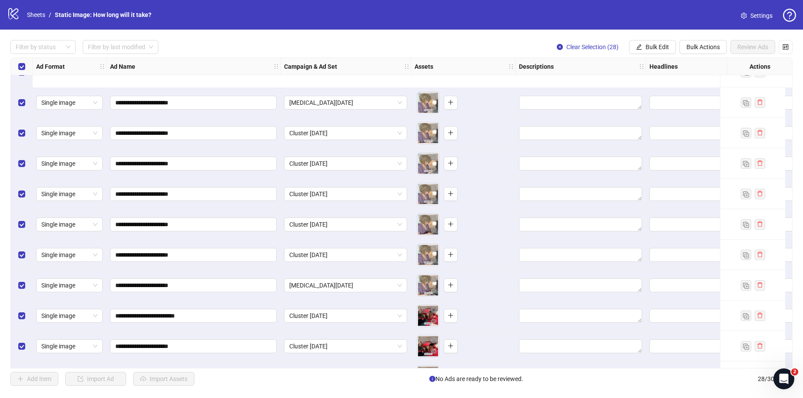
scroll to position [498, 0]
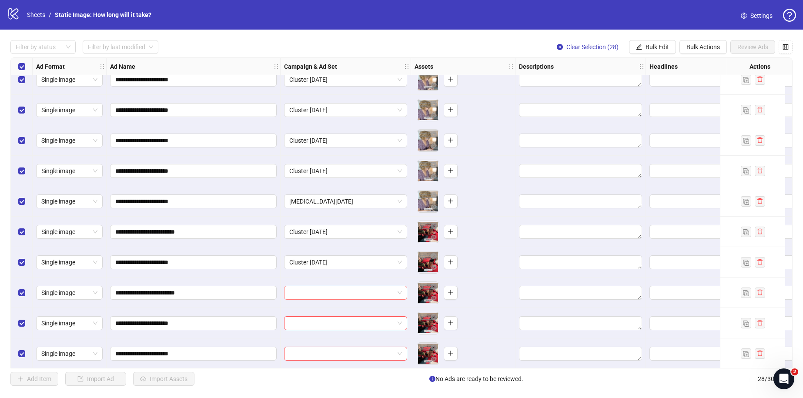
click at [324, 293] on input "search" at bounding box center [341, 292] width 105 height 13
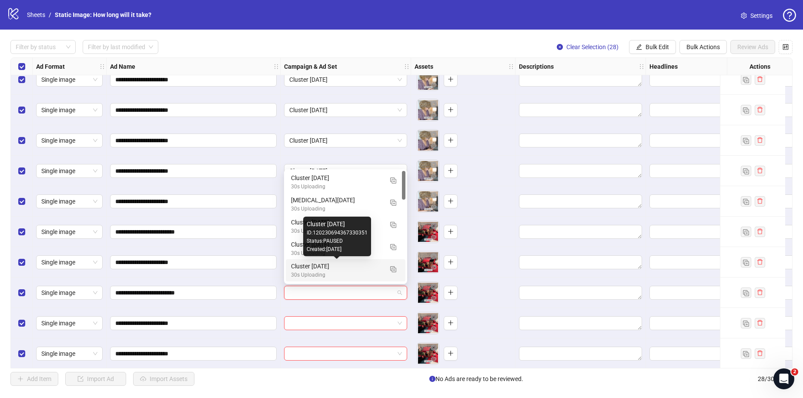
scroll to position [4, 0]
click at [327, 266] on div "Cluster [DATE]" at bounding box center [337, 263] width 92 height 10
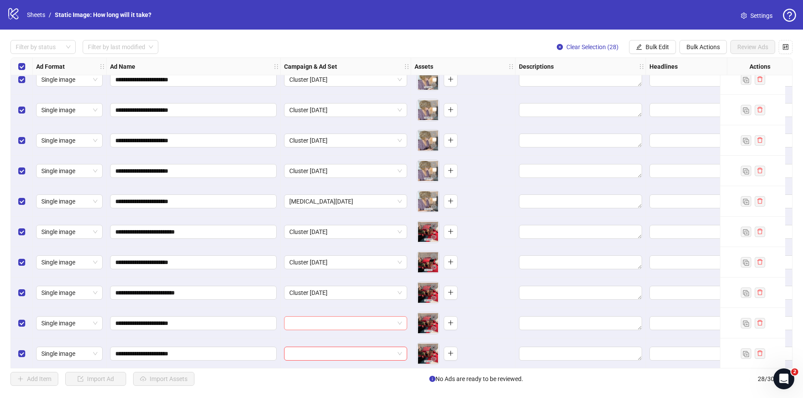
click at [314, 326] on input "search" at bounding box center [341, 323] width 105 height 13
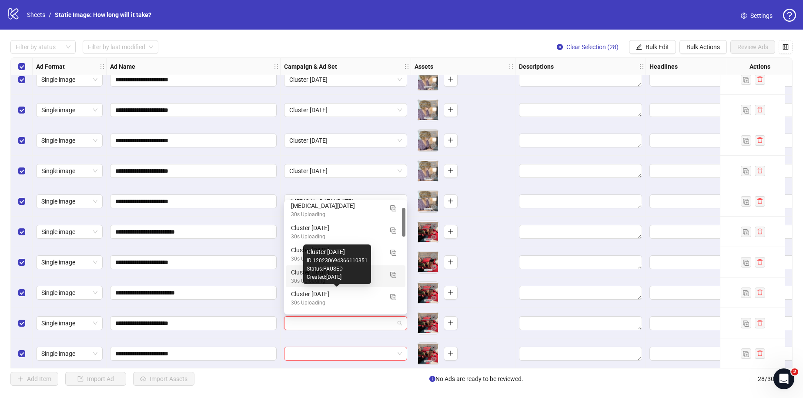
scroll to position [26, 0]
click at [318, 298] on div "30s Uploading" at bounding box center [337, 302] width 92 height 8
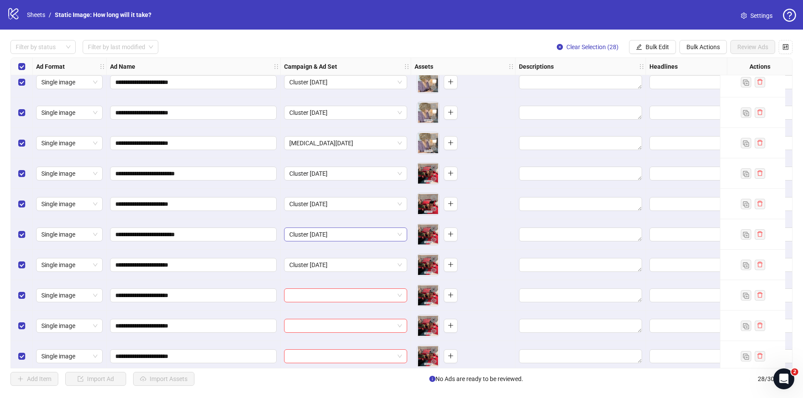
scroll to position [558, 0]
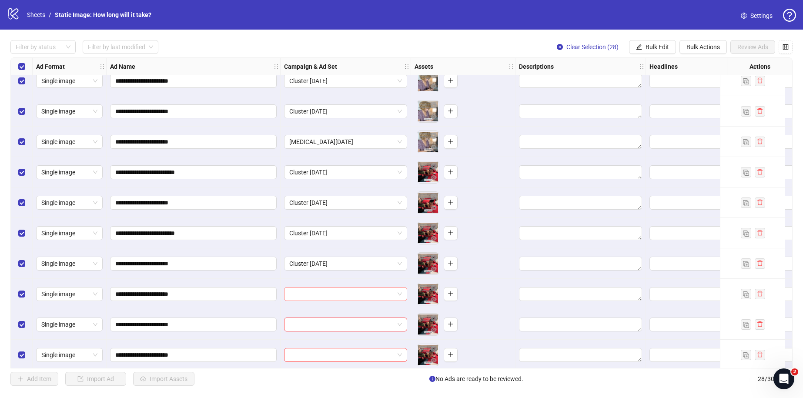
click at [317, 295] on input "search" at bounding box center [341, 294] width 105 height 13
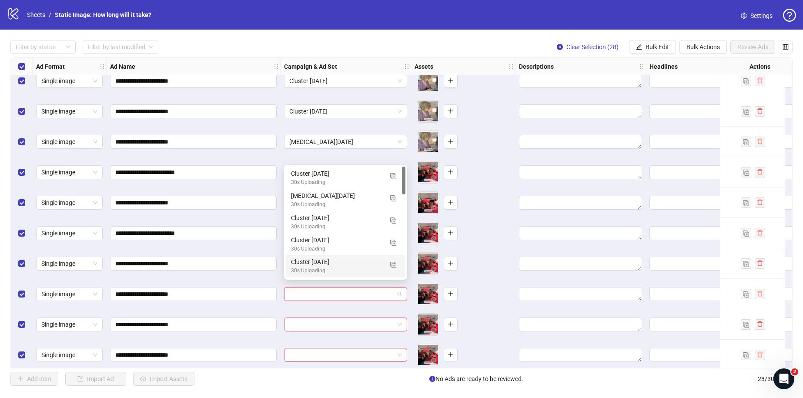
scroll to position [563, 0]
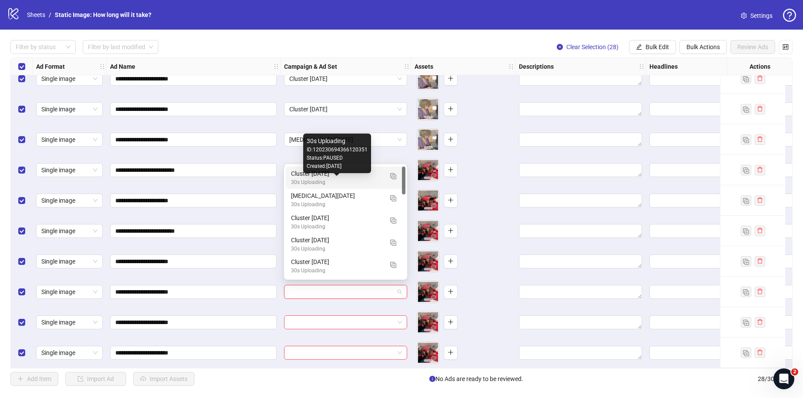
click at [316, 182] on div "30s Uploading" at bounding box center [337, 182] width 92 height 8
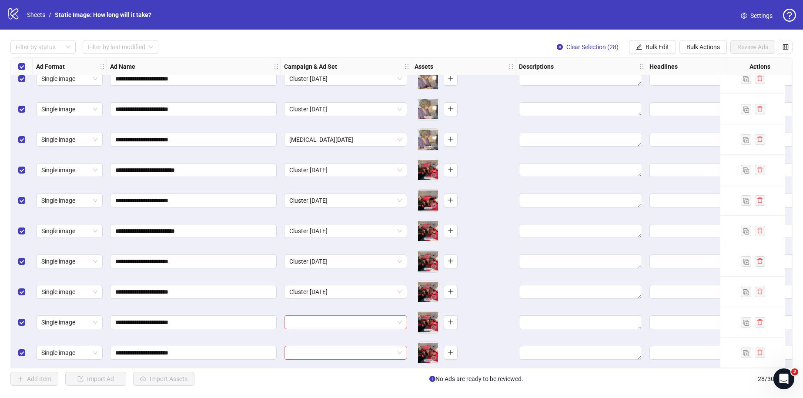
scroll to position [563, 0]
click at [324, 318] on div "**********" at bounding box center [401, 212] width 782 height 311
click at [327, 323] on input "search" at bounding box center [341, 322] width 105 height 13
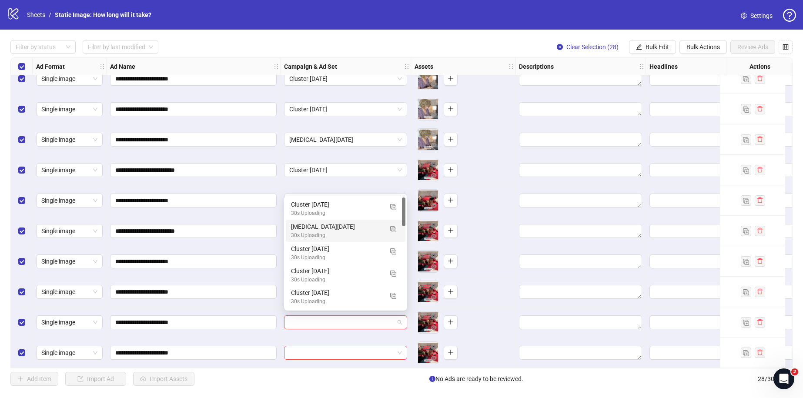
click at [335, 231] on div "30s Uploading" at bounding box center [337, 235] width 92 height 8
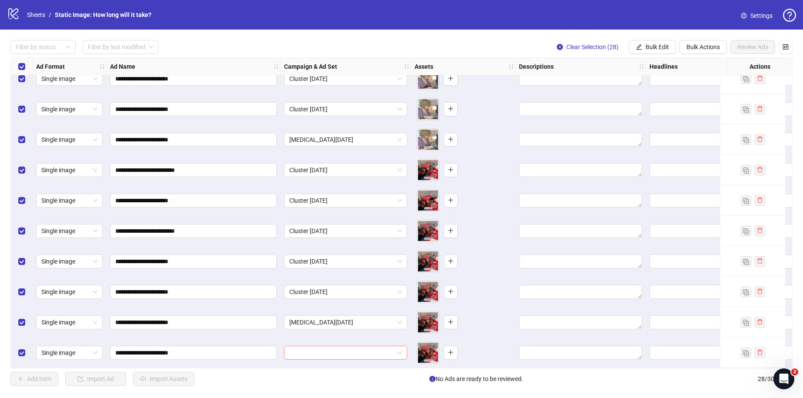
click at [328, 348] on input "search" at bounding box center [341, 352] width 105 height 13
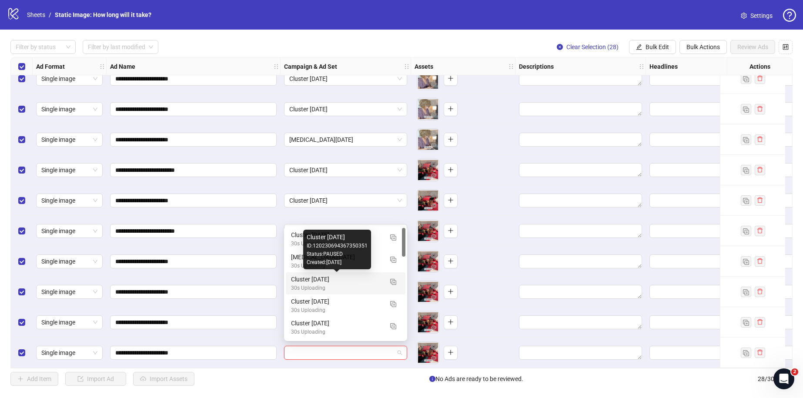
drag, startPoint x: 329, startPoint y: 282, endPoint x: 321, endPoint y: 287, distance: 8.8
click at [329, 282] on div "Cluster [DATE]" at bounding box center [337, 279] width 92 height 10
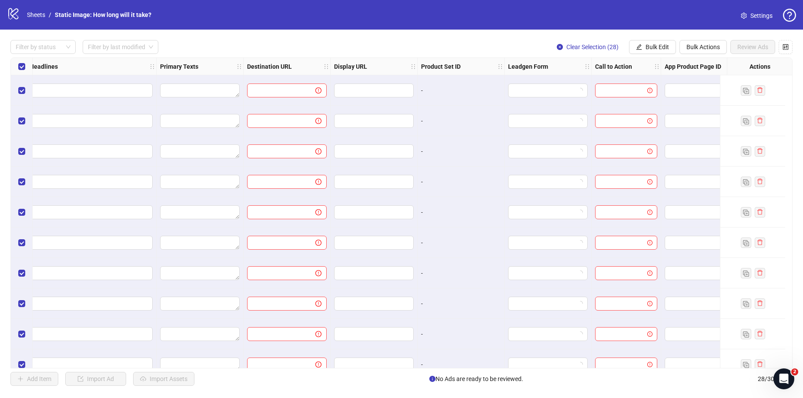
scroll to position [0, 648]
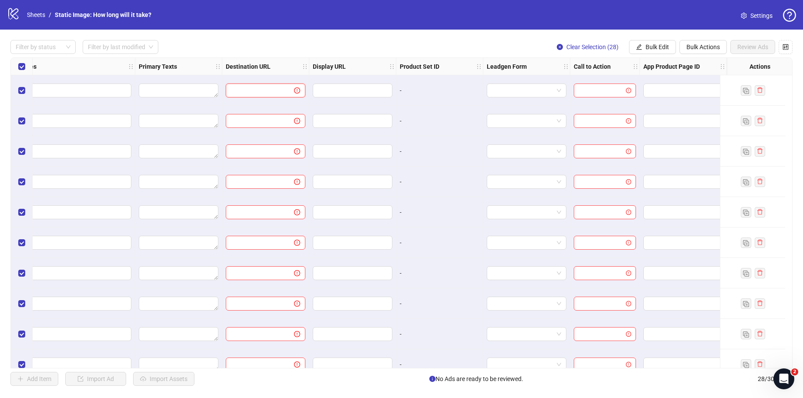
click at [265, 92] on input "text" at bounding box center [256, 91] width 51 height 10
paste input "**********"
type input "**********"
click at [336, 90] on input "text" at bounding box center [351, 91] width 67 height 10
type input "**********"
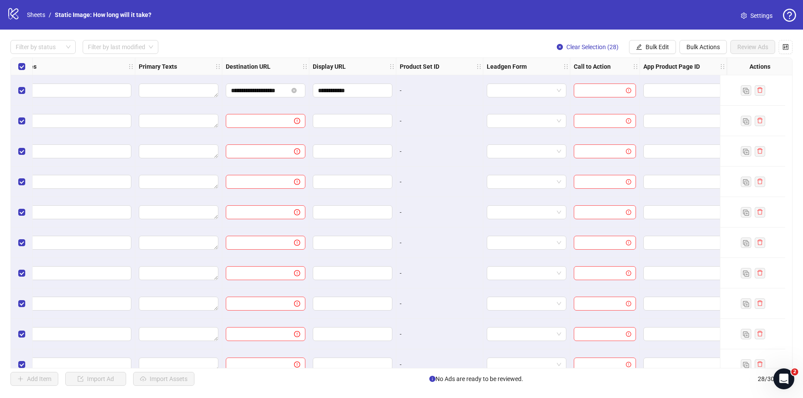
click at [418, 31] on div "**********" at bounding box center [401, 213] width 803 height 367
click at [589, 94] on input "search" at bounding box center [601, 90] width 44 height 13
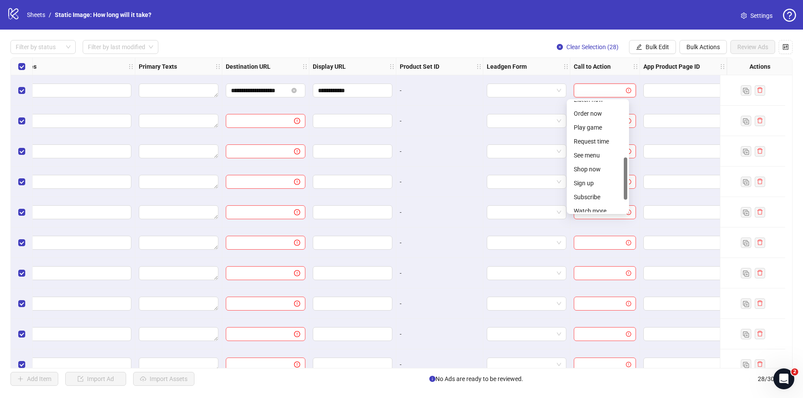
scroll to position [117, 0]
click at [586, 120] on div "Learn more" at bounding box center [598, 116] width 48 height 10
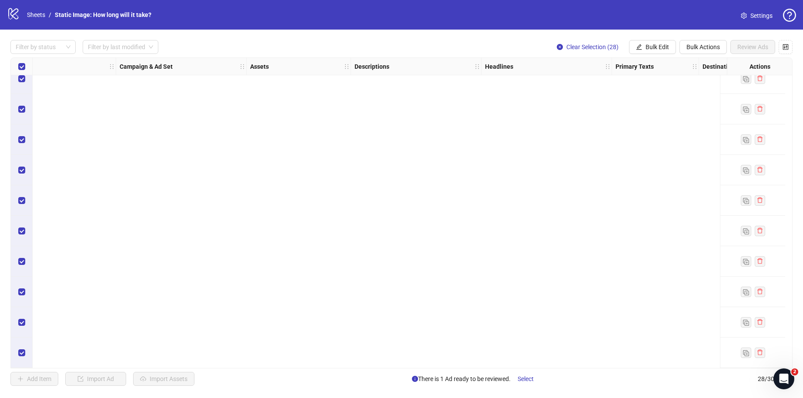
scroll to position [0, 164]
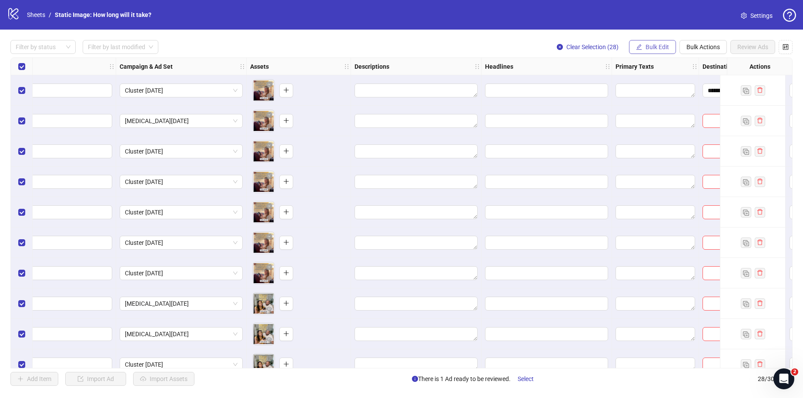
click at [666, 43] on span "Bulk Edit" at bounding box center [657, 46] width 23 height 7
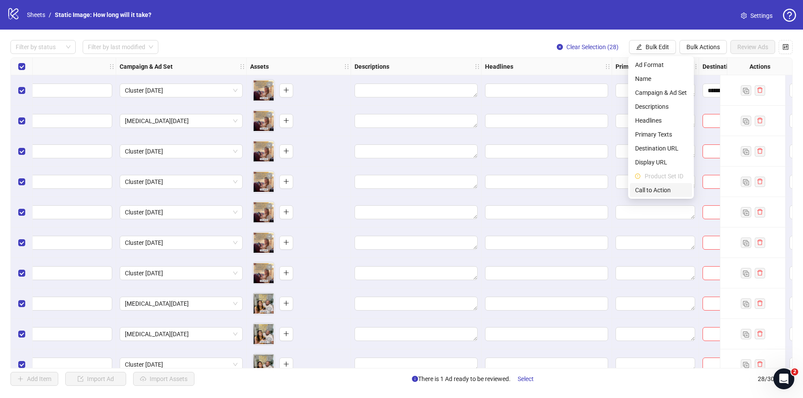
click at [649, 188] on span "Call to Action" at bounding box center [661, 190] width 52 height 10
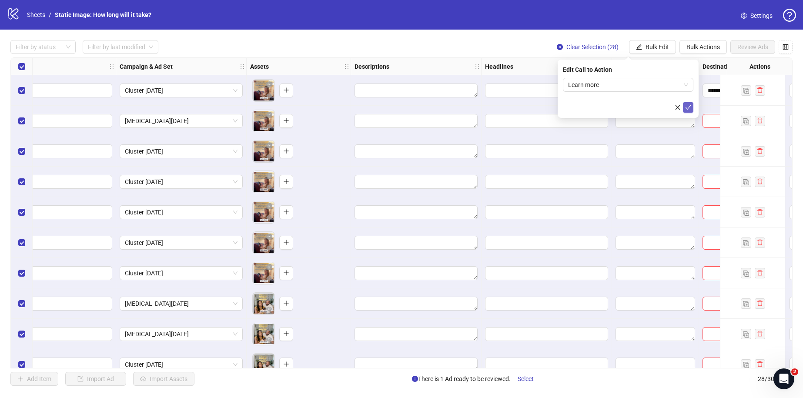
click at [691, 109] on icon "check" at bounding box center [688, 107] width 6 height 6
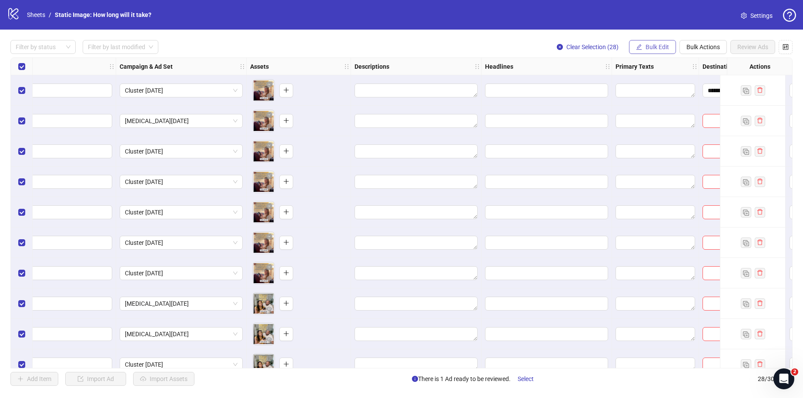
click at [650, 45] on span "Bulk Edit" at bounding box center [657, 46] width 23 height 7
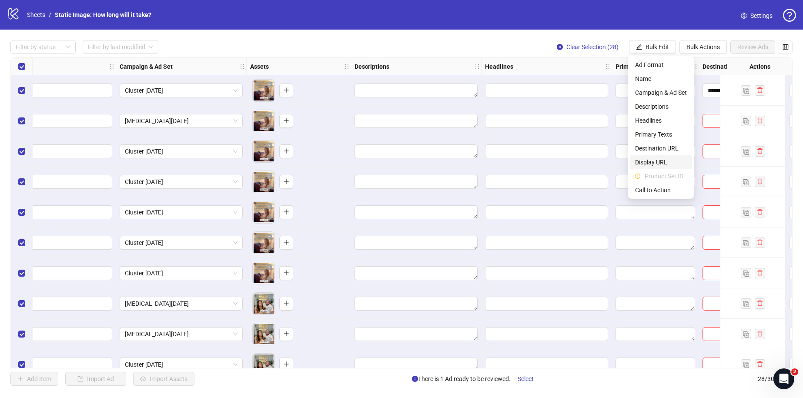
click at [649, 160] on span "Display URL" at bounding box center [661, 162] width 52 height 10
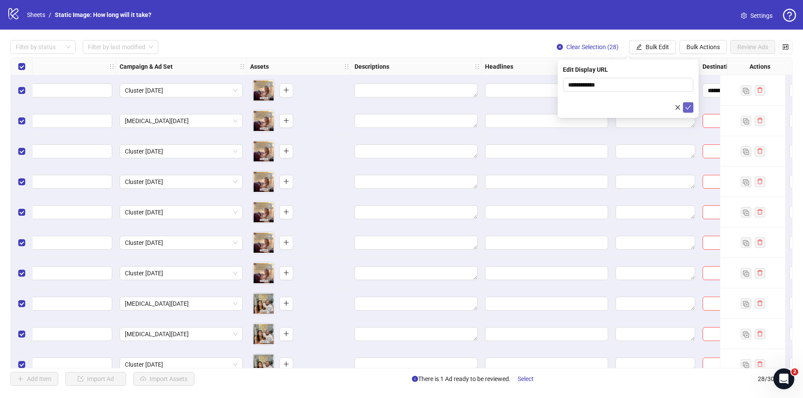
click at [689, 107] on icon "check" at bounding box center [688, 107] width 6 height 6
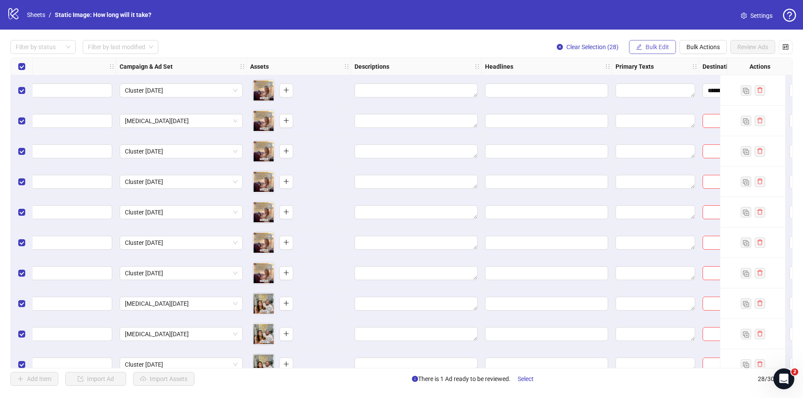
click at [649, 48] on span "Bulk Edit" at bounding box center [657, 46] width 23 height 7
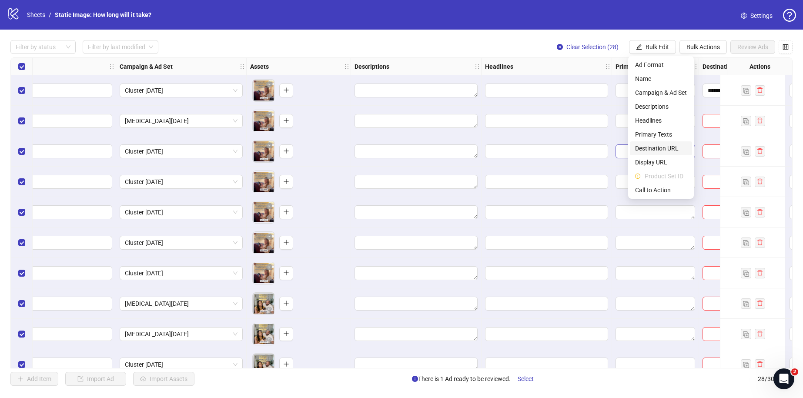
click at [649, 149] on span "Destination URL" at bounding box center [661, 149] width 52 height 10
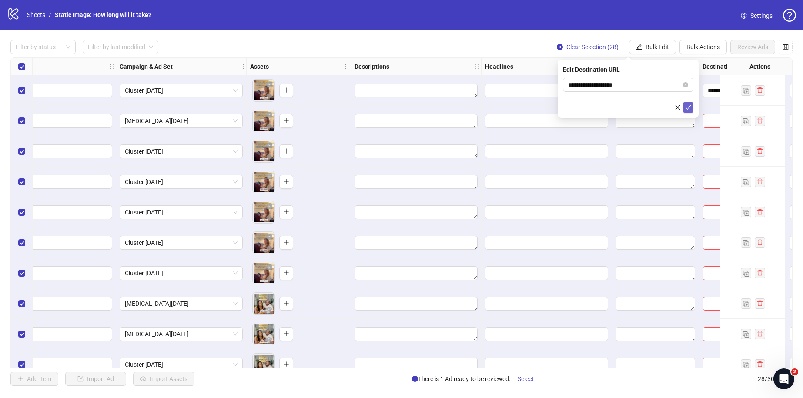
click at [689, 107] on icon "check" at bounding box center [689, 107] width 6 height 4
